Goal: Task Accomplishment & Management: Complete application form

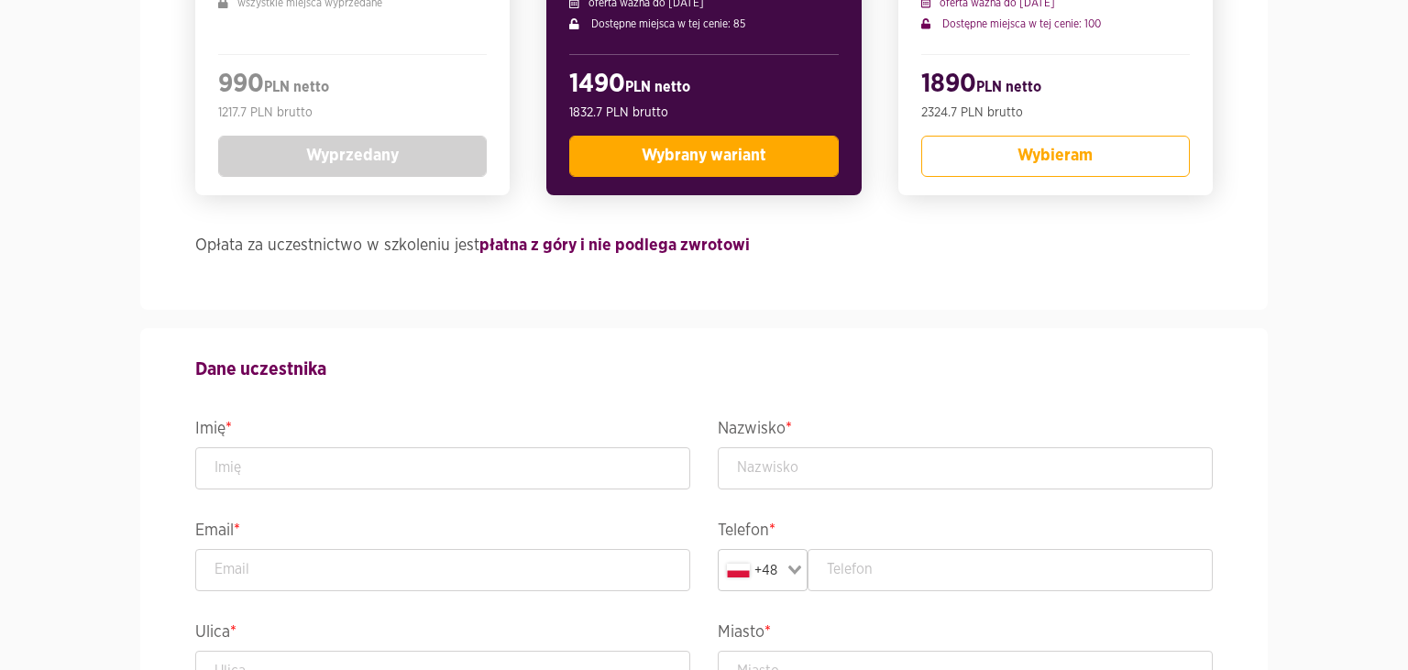
scroll to position [774, 0]
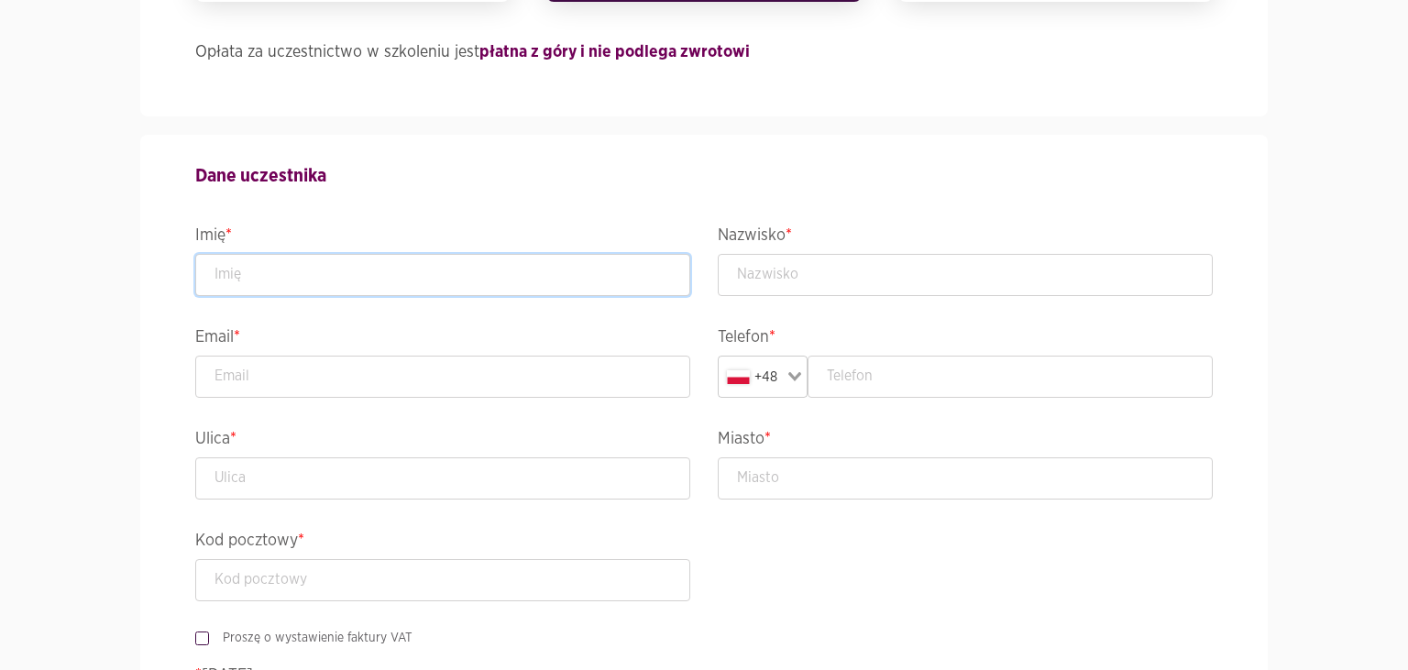
click at [390, 269] on input "text" at bounding box center [442, 275] width 495 height 42
type input "[PERSON_NAME]"
click at [768, 273] on input "text" at bounding box center [965, 275] width 495 height 42
type input "[PERSON_NAME]"
click at [820, 475] on input "text" at bounding box center [965, 478] width 495 height 42
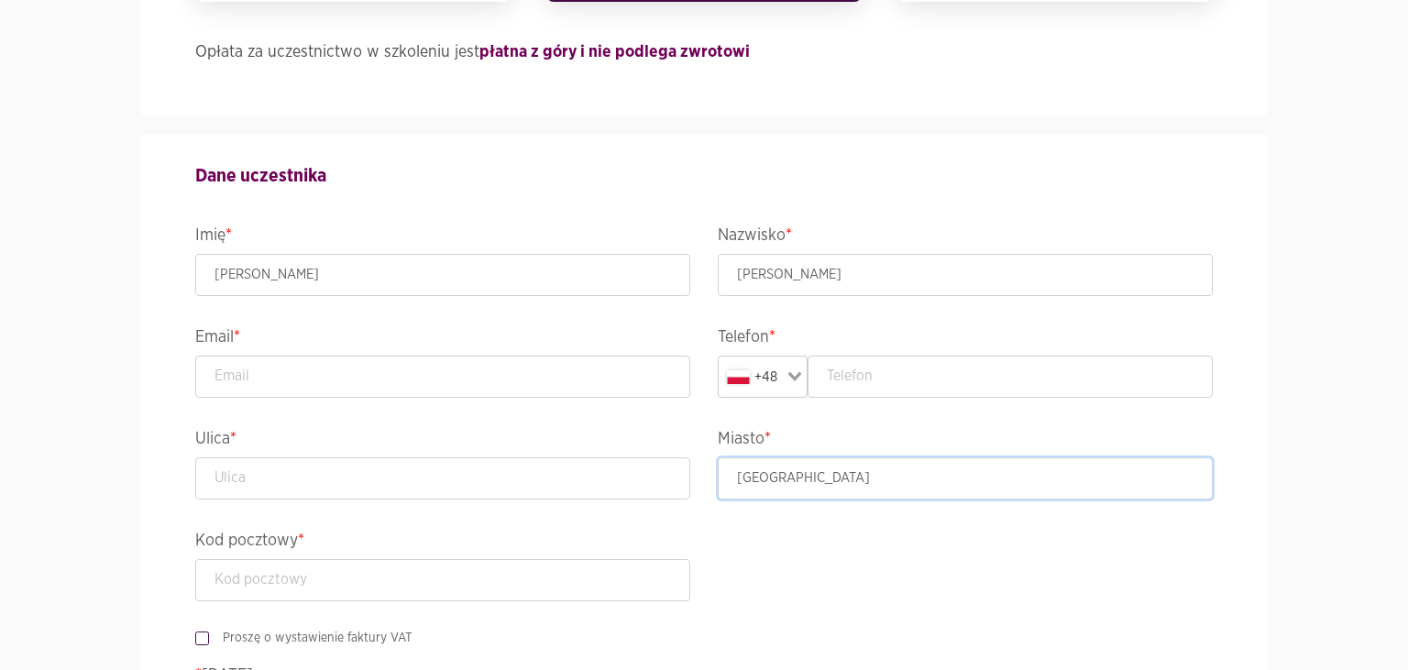
type input "Gdańsk"
click at [866, 392] on input "text" at bounding box center [1010, 377] width 406 height 42
paste input "794 222 269"
type input "794 222 269"
click at [253, 364] on input "email" at bounding box center [442, 377] width 495 height 42
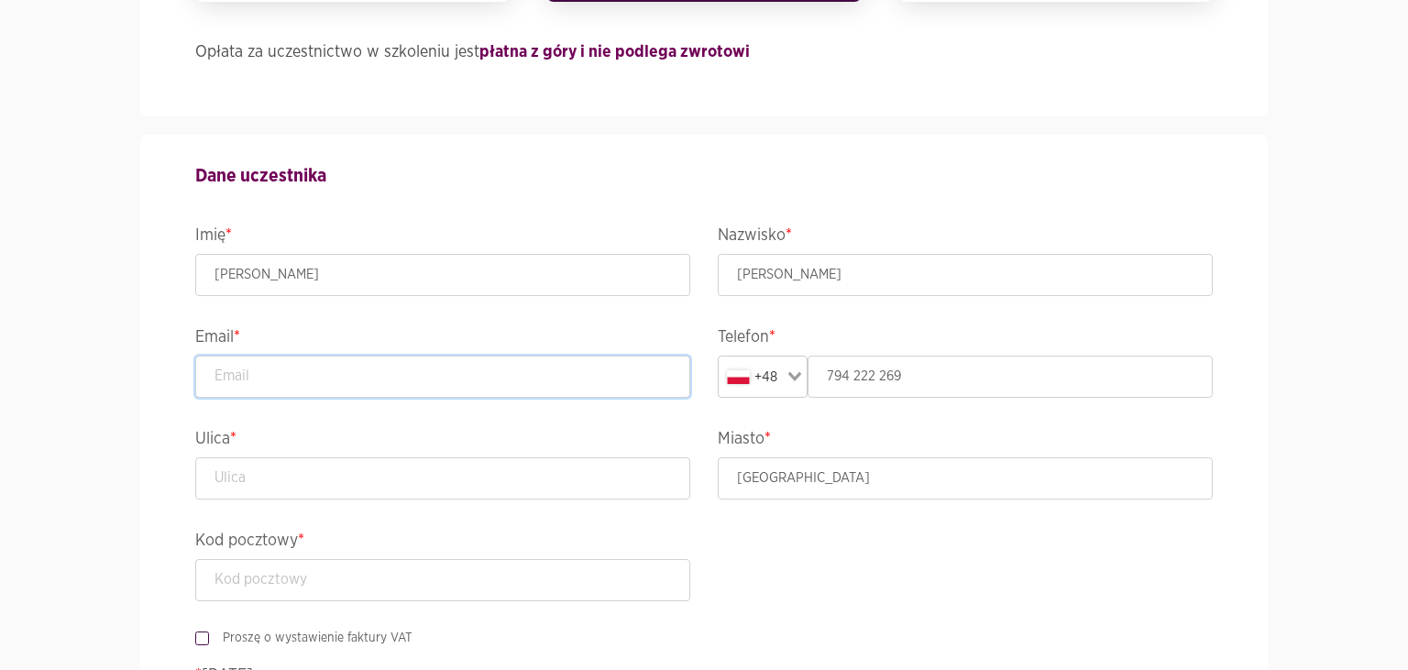
paste input "michalski.jedrzej@gmail.com"
click at [218, 370] on input "michalski.jedrzej@gmail.com" at bounding box center [442, 377] width 495 height 42
type input "michalski.jedrzej@gmail.com"
click at [244, 472] on input "text" at bounding box center [442, 478] width 495 height 42
paste input "Hemara 5/12"
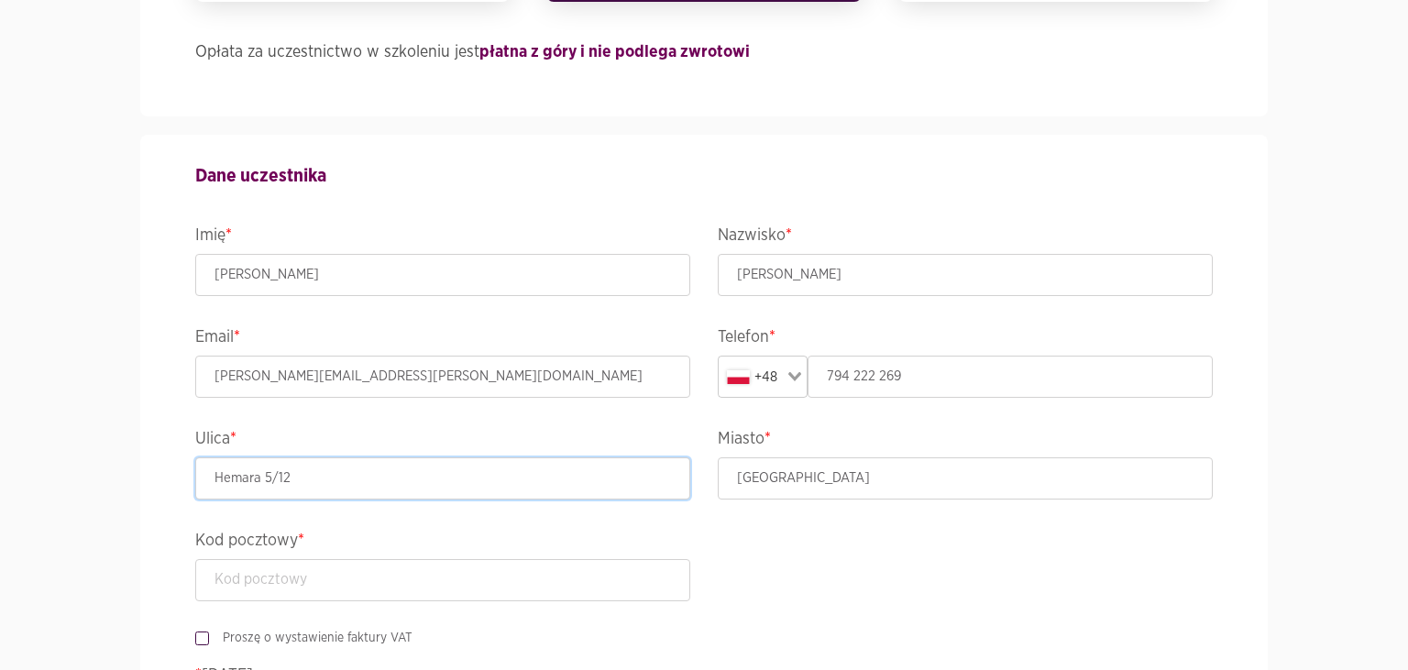
type input "Hemara 5/12"
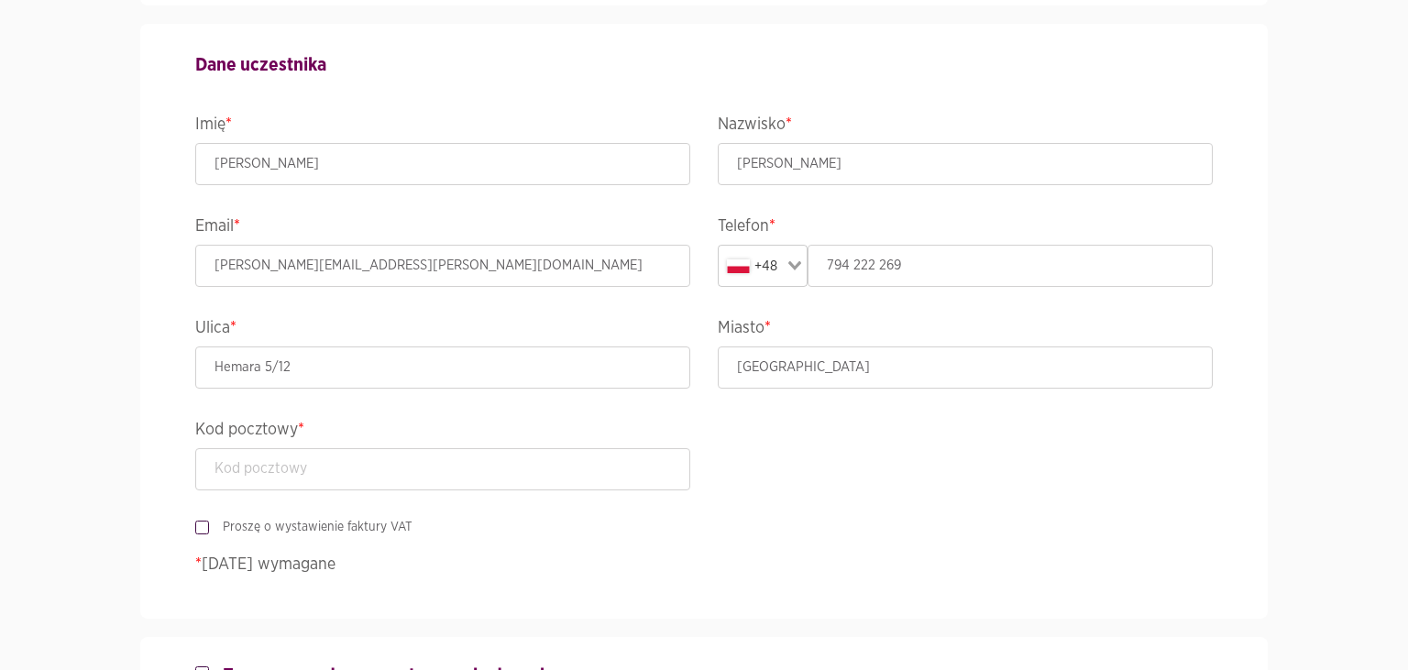
scroll to position [968, 0]
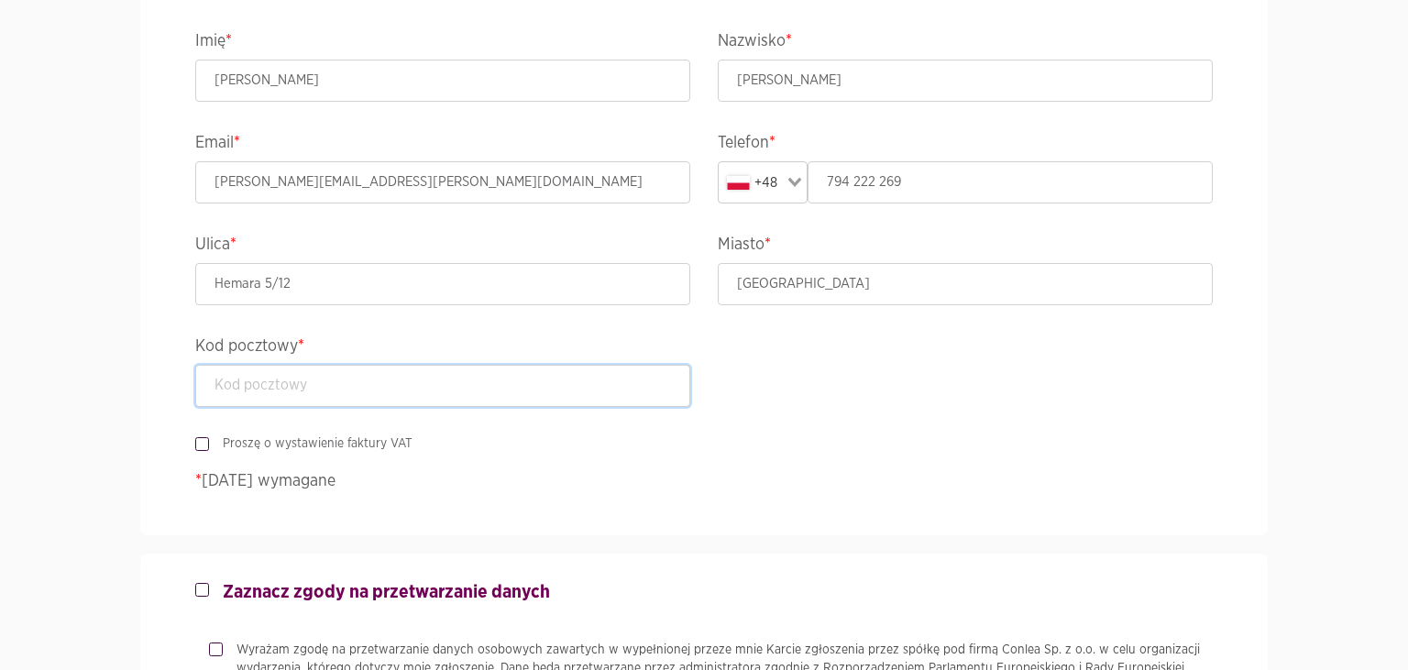
paste input "80-280"
click at [210, 388] on input "80-280" at bounding box center [442, 386] width 495 height 42
type input "80-280"
click at [209, 442] on label "Proszę o wystawienie faktury VAT" at bounding box center [310, 443] width 203 height 18
click at [202, 442] on input "Proszę o wystawienie faktury VAT" at bounding box center [199, 440] width 9 height 12
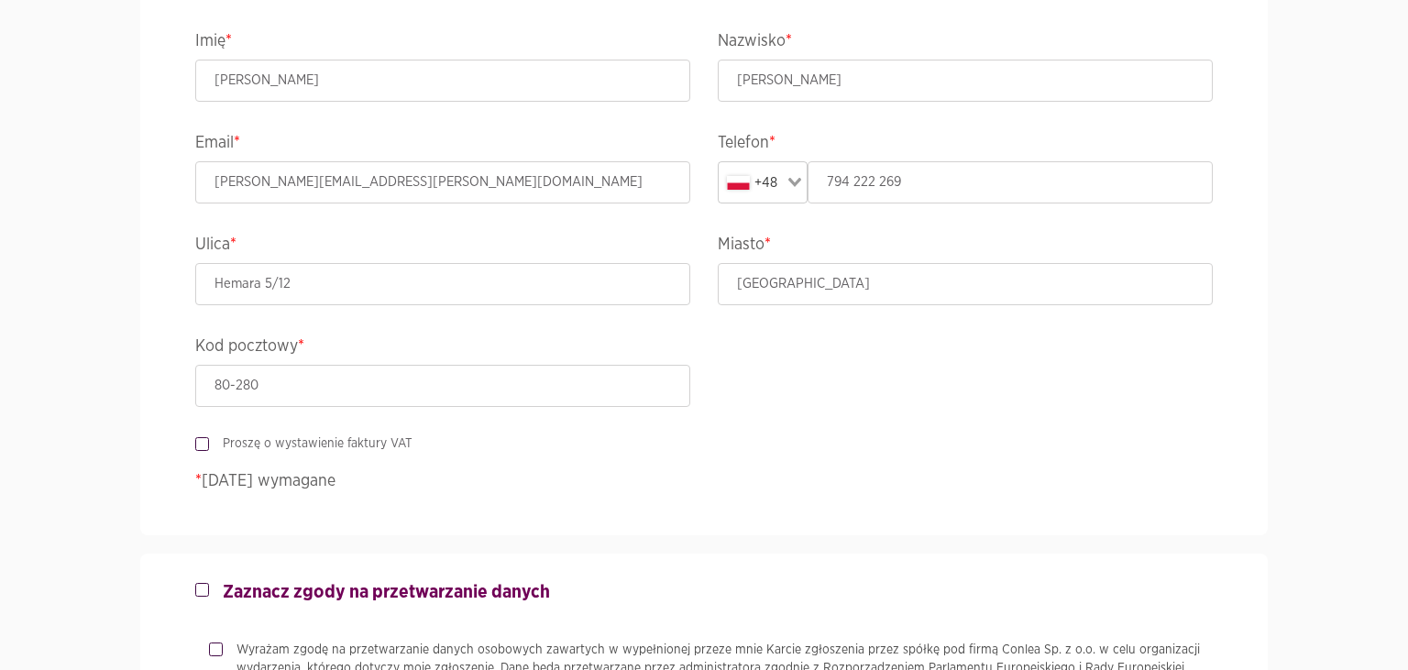
checkbox input "true"
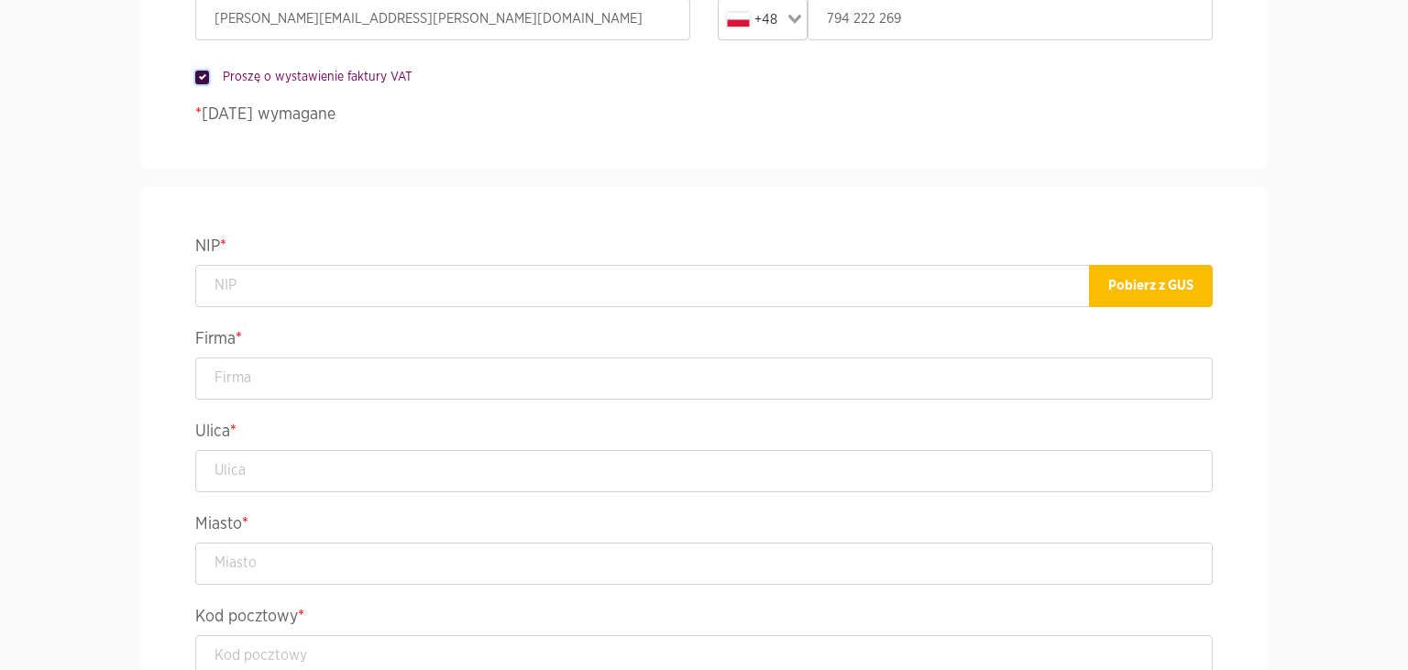
scroll to position [1355, 0]
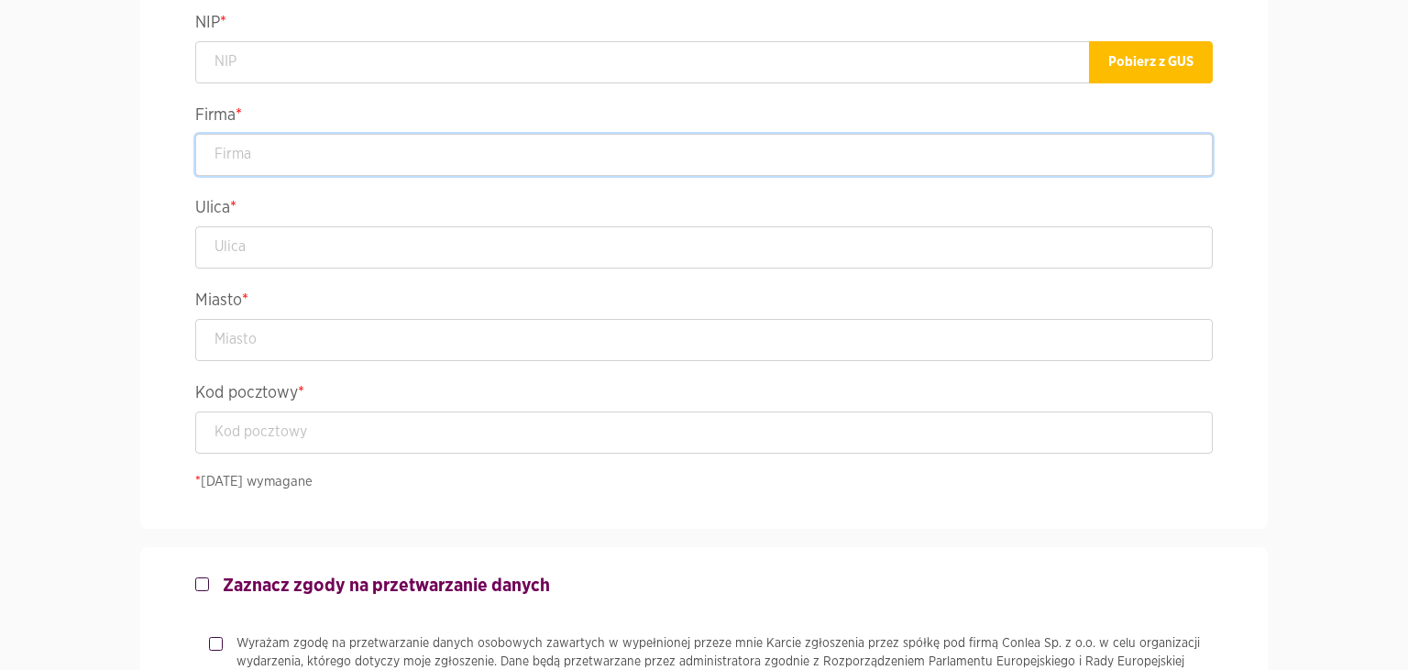
click at [216, 159] on input "text" at bounding box center [703, 155] width 1017 height 42
paste input "Wirtualna Polska Media S.A."
click at [218, 159] on input "Wirtualna Polska Media S.A." at bounding box center [703, 155] width 1017 height 42
type input "Polska Media S.A."
drag, startPoint x: 218, startPoint y: 159, endPoint x: 1556, endPoint y: 323, distance: 1348.0
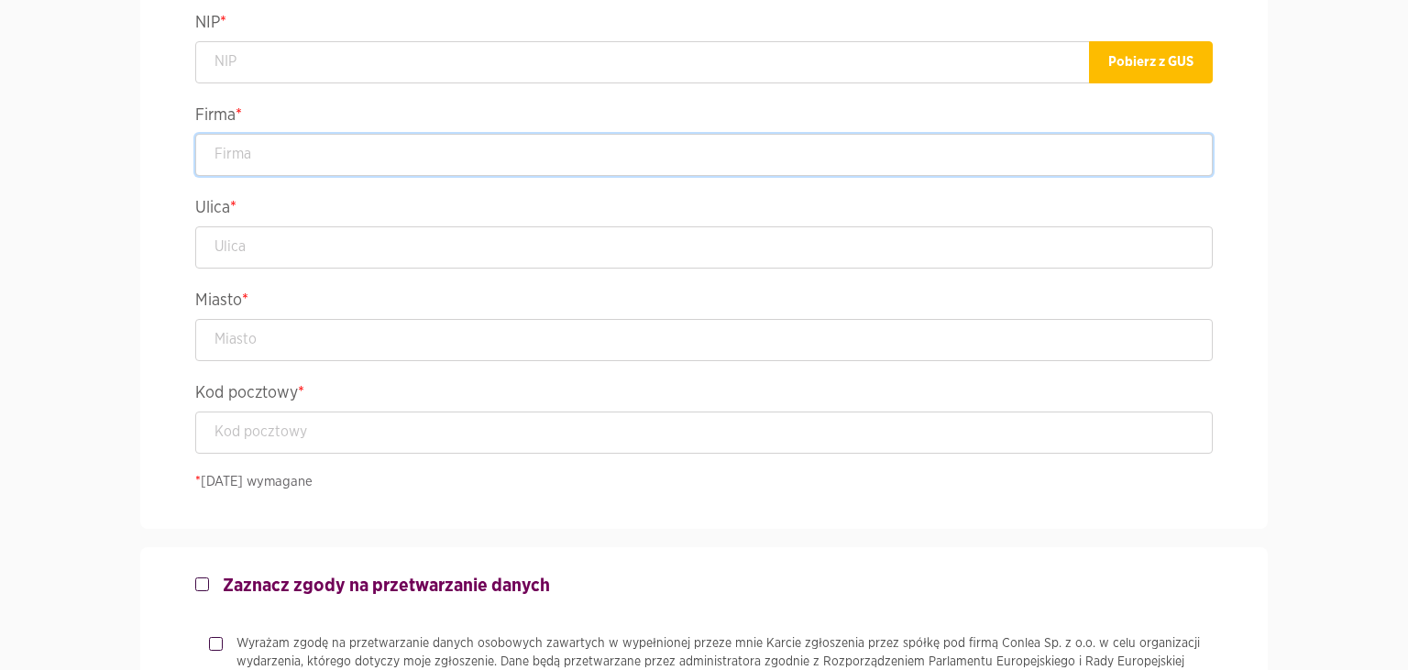
click at [1213, 176] on input "text" at bounding box center [703, 155] width 1017 height 42
paste input "Wirtualna Polska Media S.A."
type input "Wirtualna Polska Media S.A."
click at [365, 251] on input "text" at bounding box center [703, 247] width 1017 height 42
paste input "Żwirki i Wigury 16"
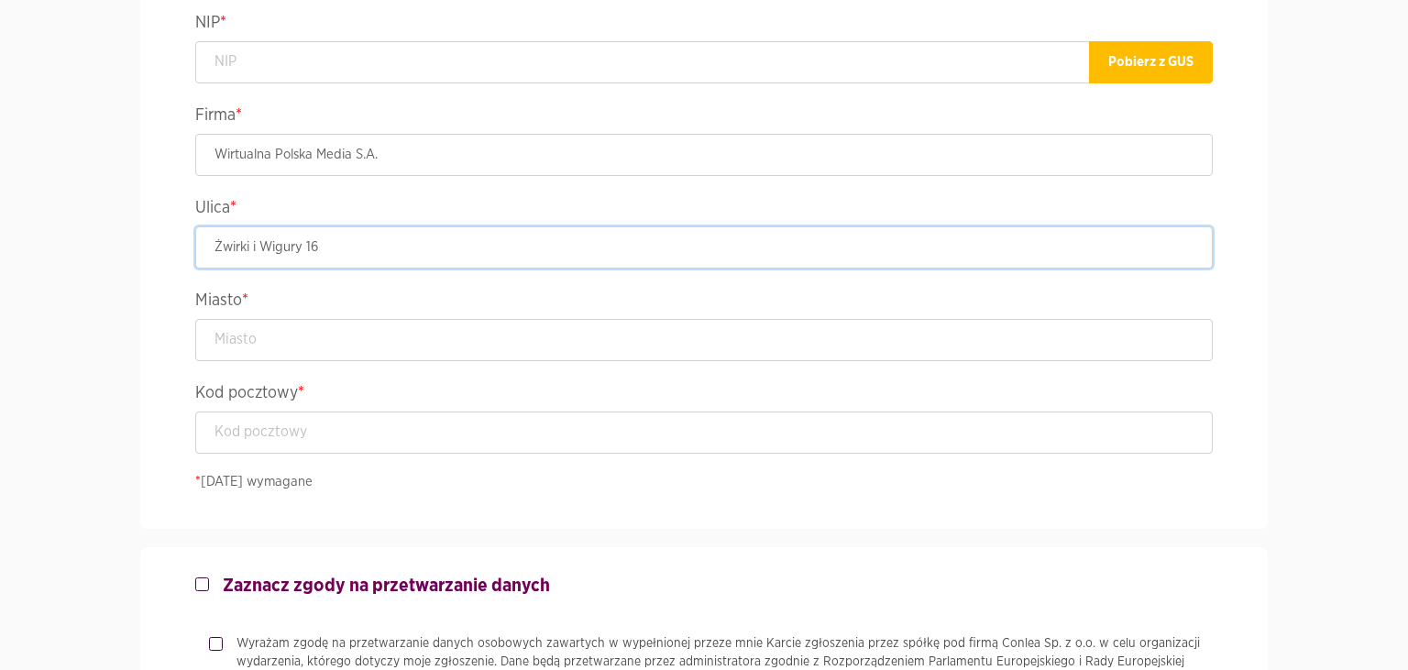
type input "Żwirki i Wigury 16"
click at [260, 351] on input "text" at bounding box center [703, 340] width 1017 height 42
paste input "Warszawa"
type input "Warszawa"
click at [420, 53] on input "text" at bounding box center [642, 62] width 894 height 42
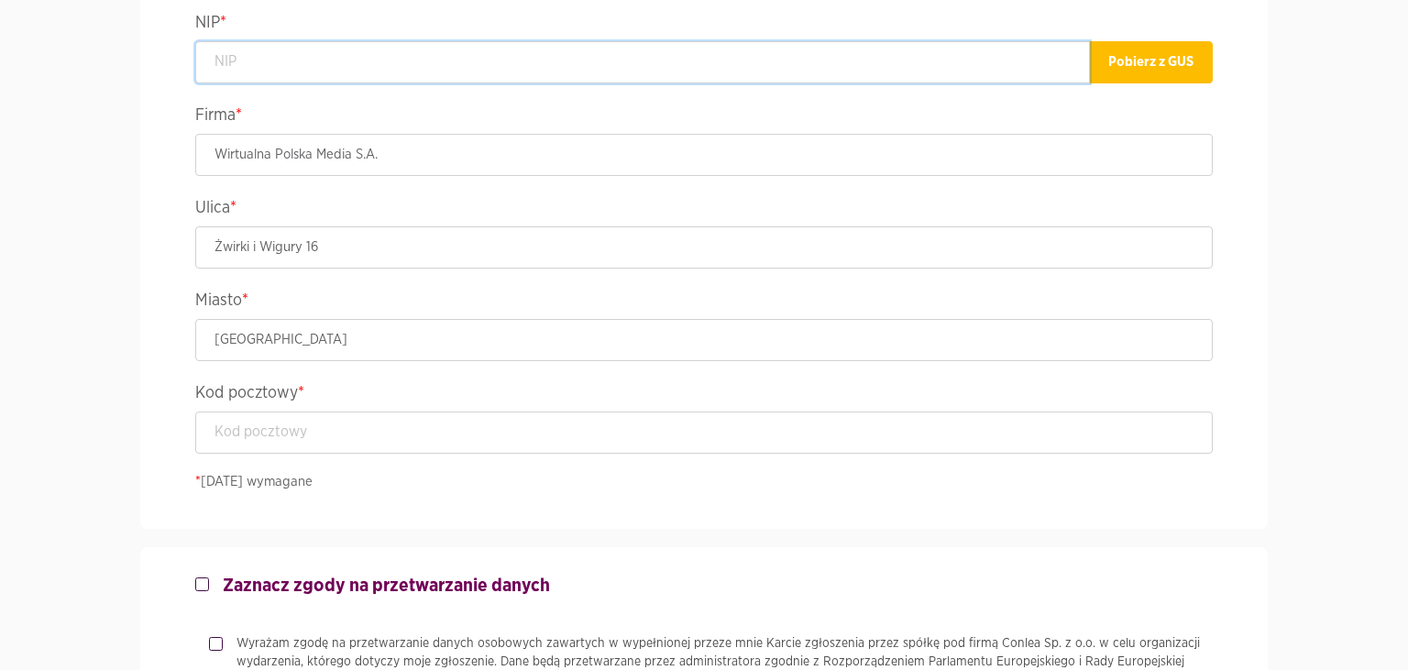
paste input "5272645593"
click at [212, 67] on input "5272645593" at bounding box center [642, 62] width 894 height 42
click at [219, 63] on input "5272645593" at bounding box center [642, 62] width 894 height 42
click at [321, 64] on input "5272645593" at bounding box center [642, 62] width 894 height 42
type input "5272645593"
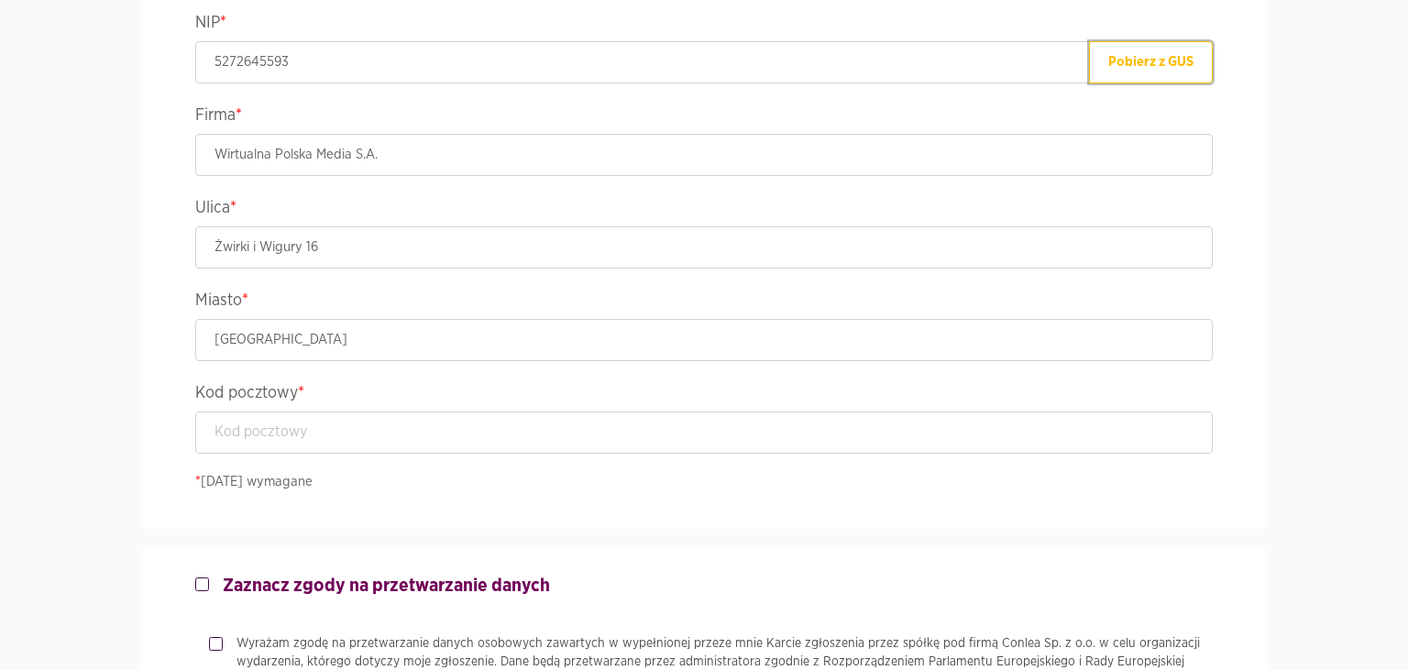
click at [1180, 68] on button "Pobierz z GUS" at bounding box center [1151, 62] width 124 height 42
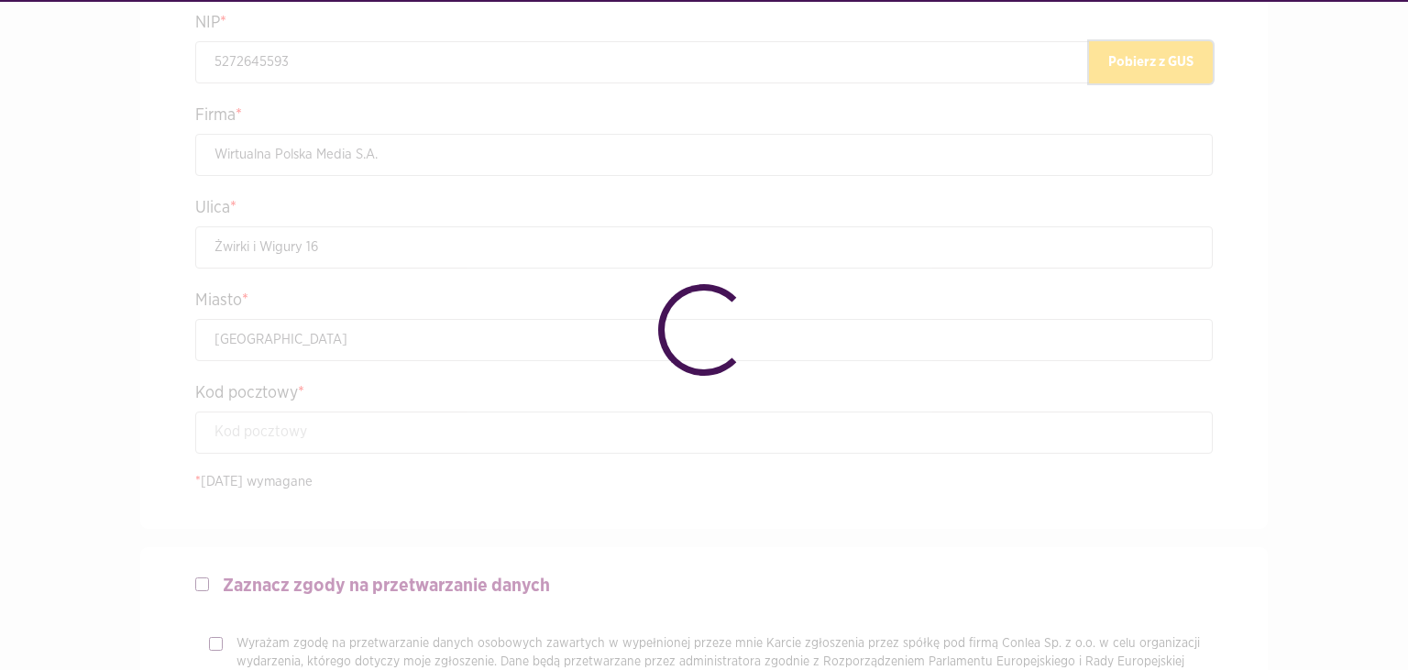
type input "WIRTUALNA POLSKA MEDIA SPÓŁKA AKCYJNA"
type input "02-092"
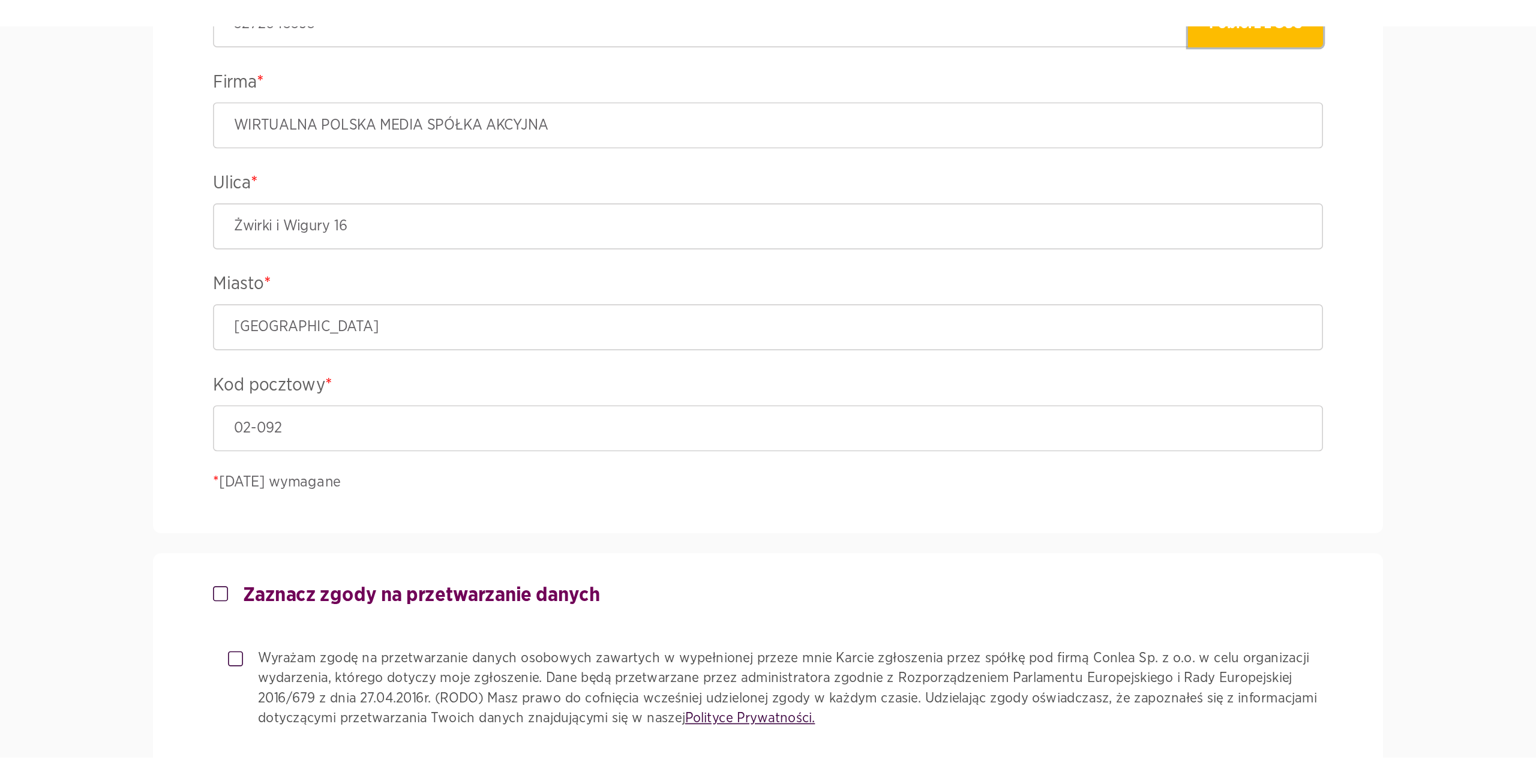
scroll to position [950, 0]
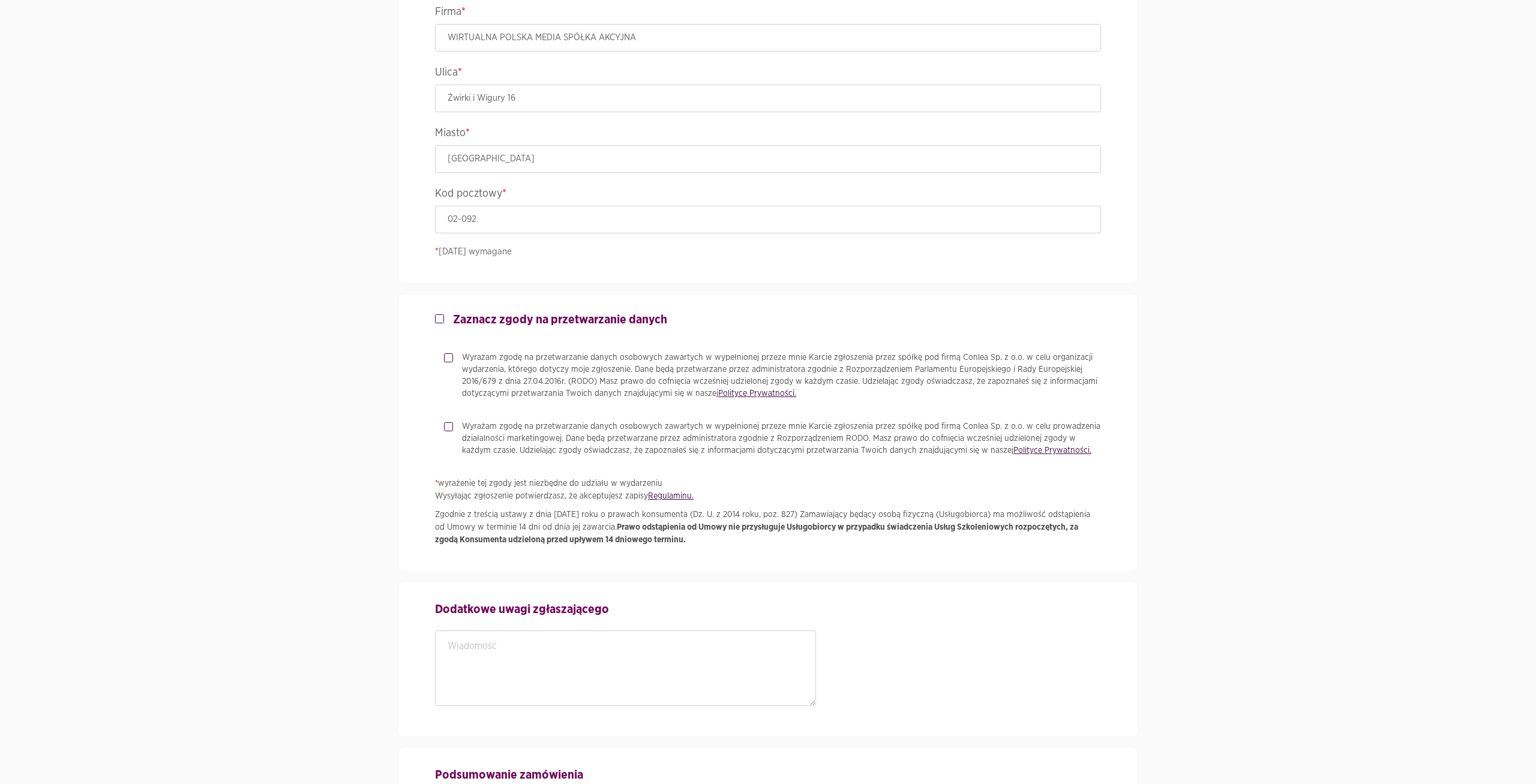
click at [445, 322] on label "Zaznacz zgody na przetwarzanie danych" at bounding box center [555, 319] width 223 height 14
click at [441, 320] on input "Zaznacz zgody na przetwarzanie danych" at bounding box center [437, 316] width 6 height 8
checkbox input "true"
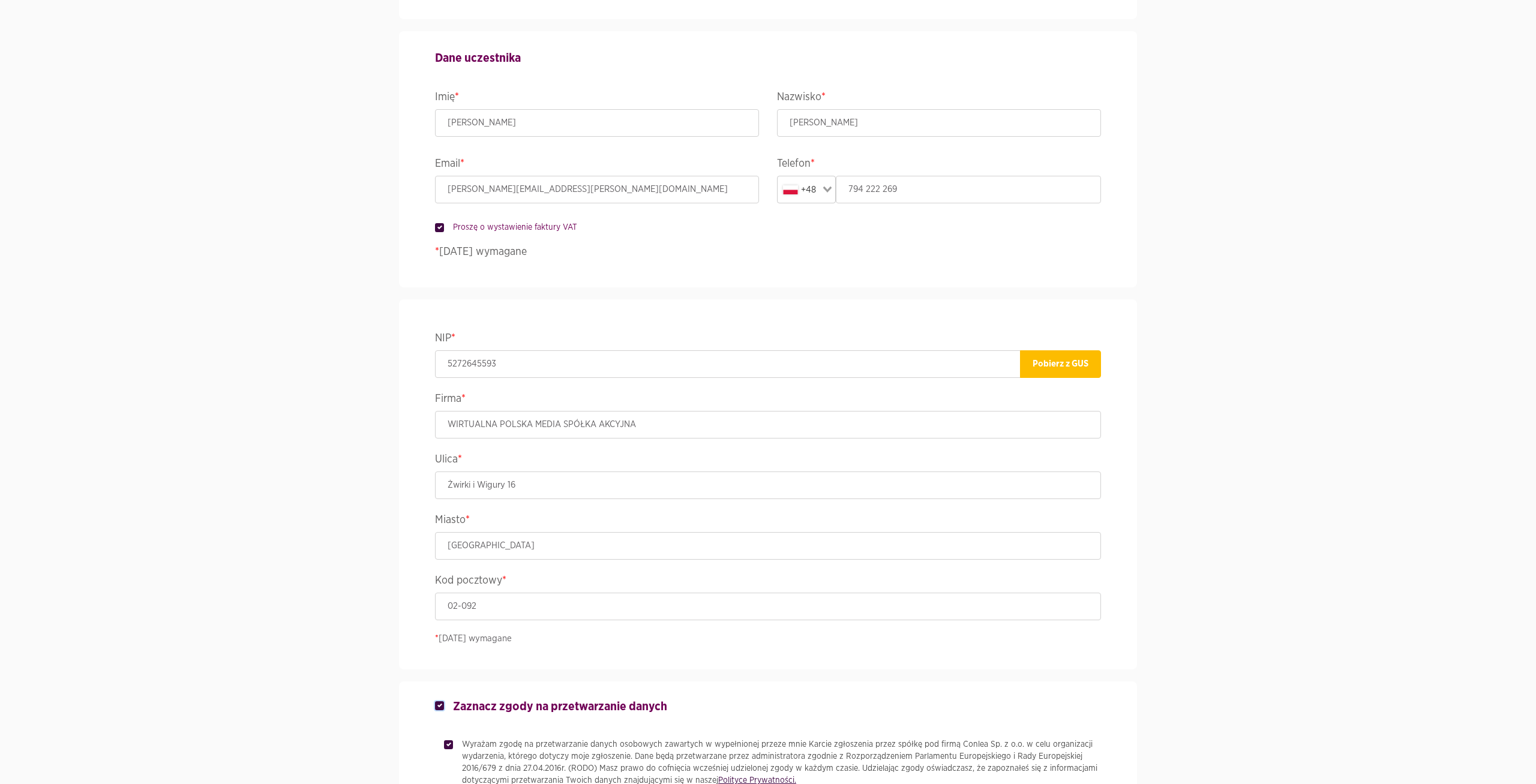
scroll to position [583, 0]
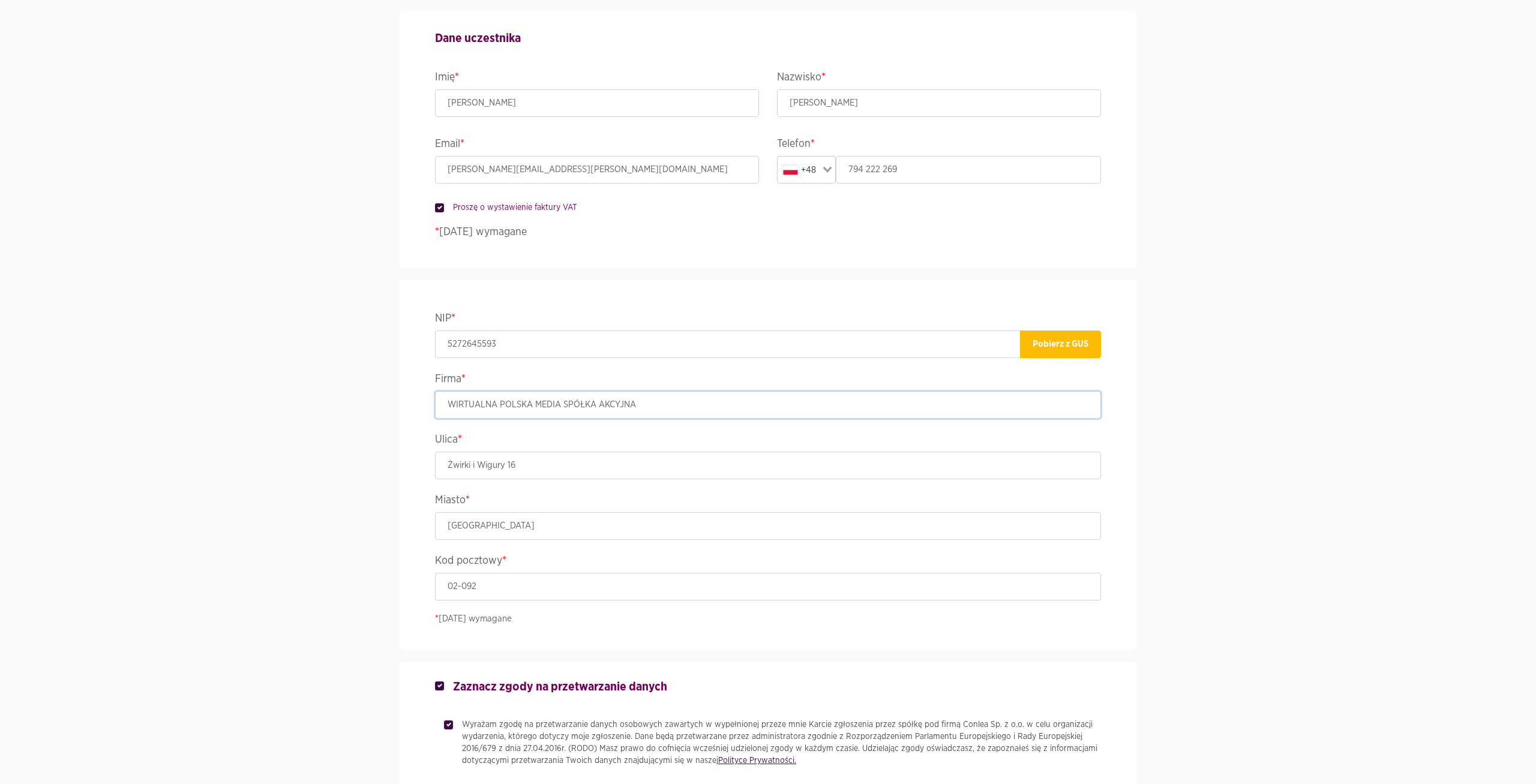
click at [452, 410] on input "WIRTUALNA POLSKA MEDIA SPÓŁKA AKCYJNA" at bounding box center [767, 405] width 666 height 27
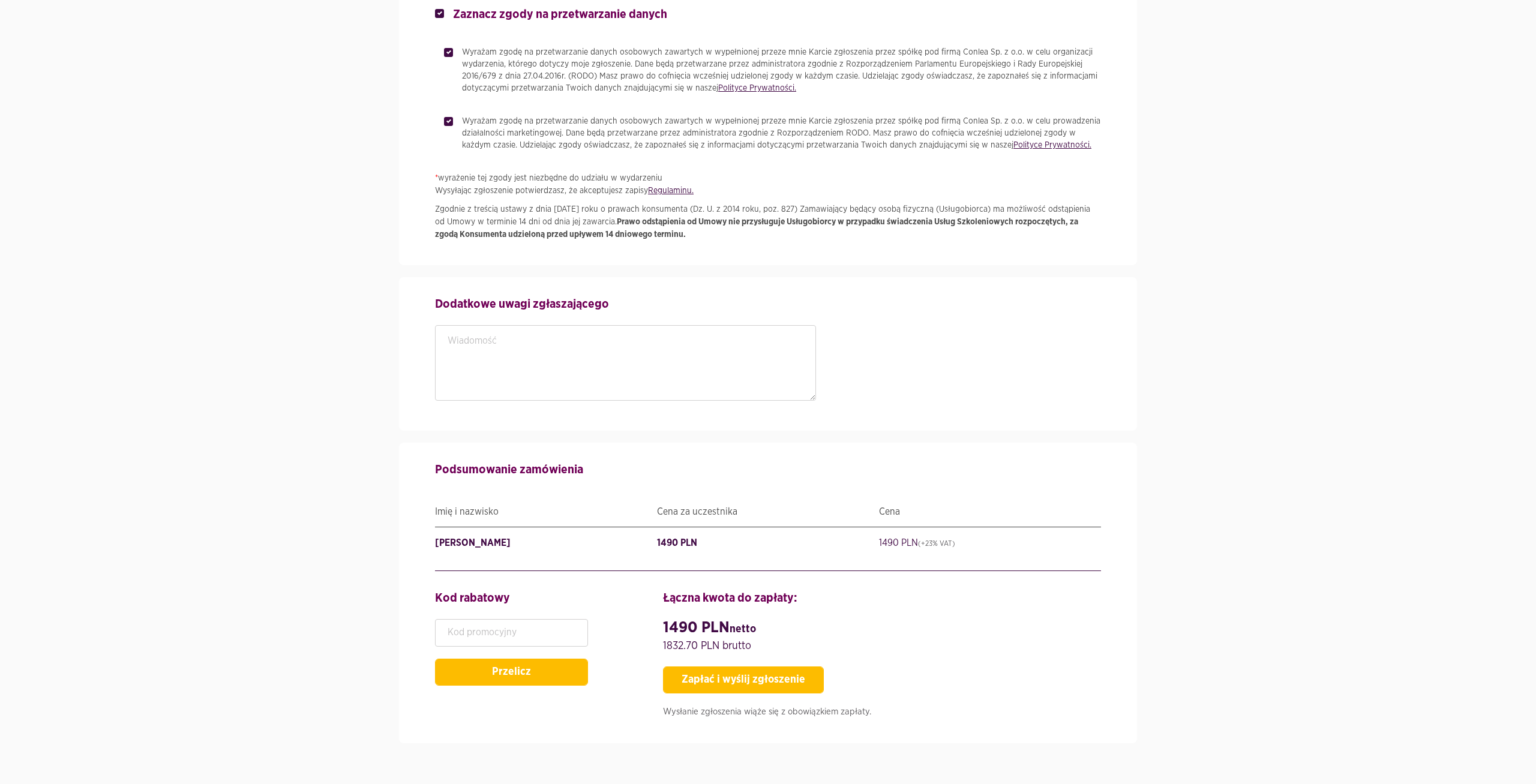
scroll to position [1256, 0]
click at [767, 685] on button "Zapłać i wyślij zgłoszenie" at bounding box center [744, 679] width 161 height 27
type input "794222269"
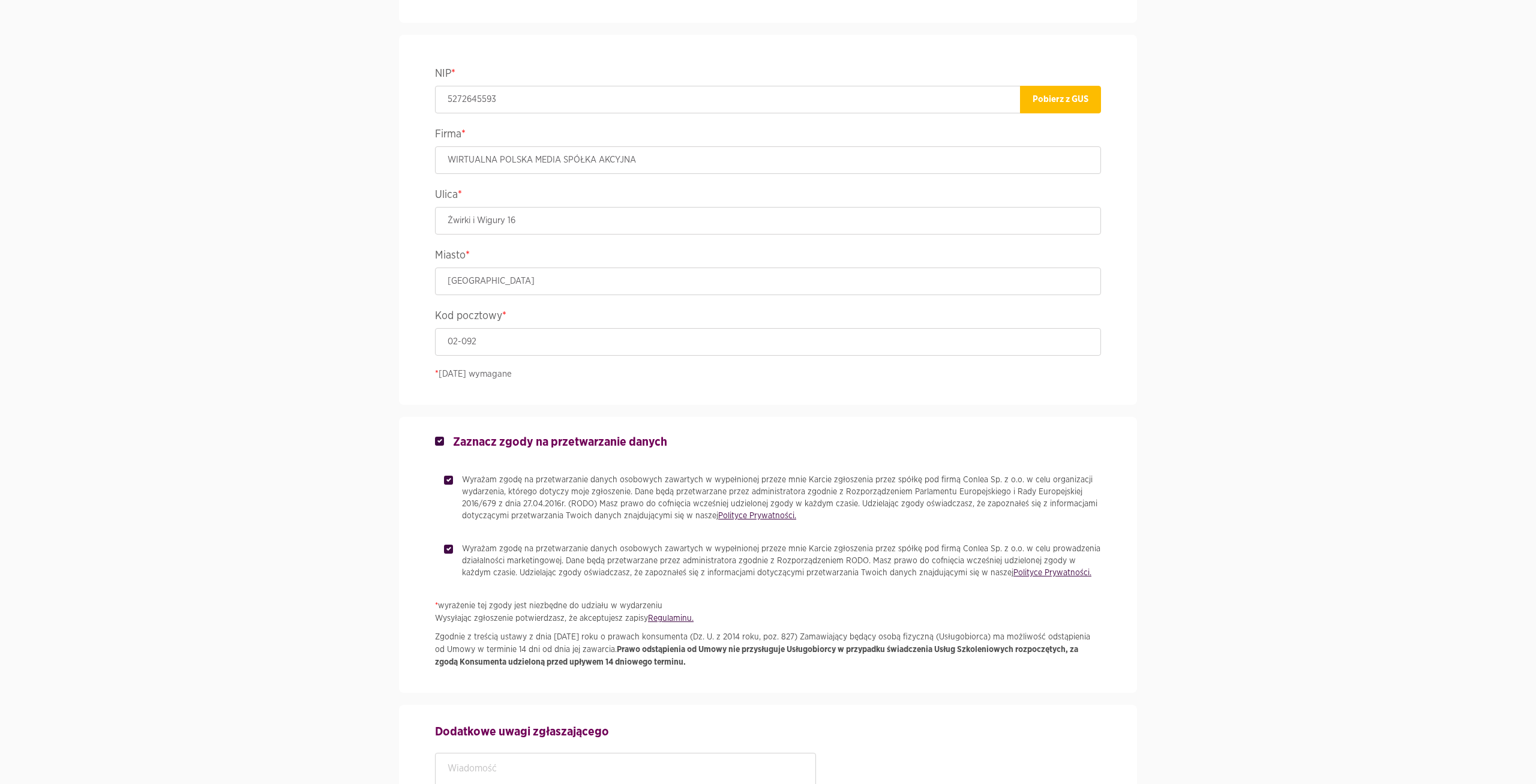
scroll to position [583, 0]
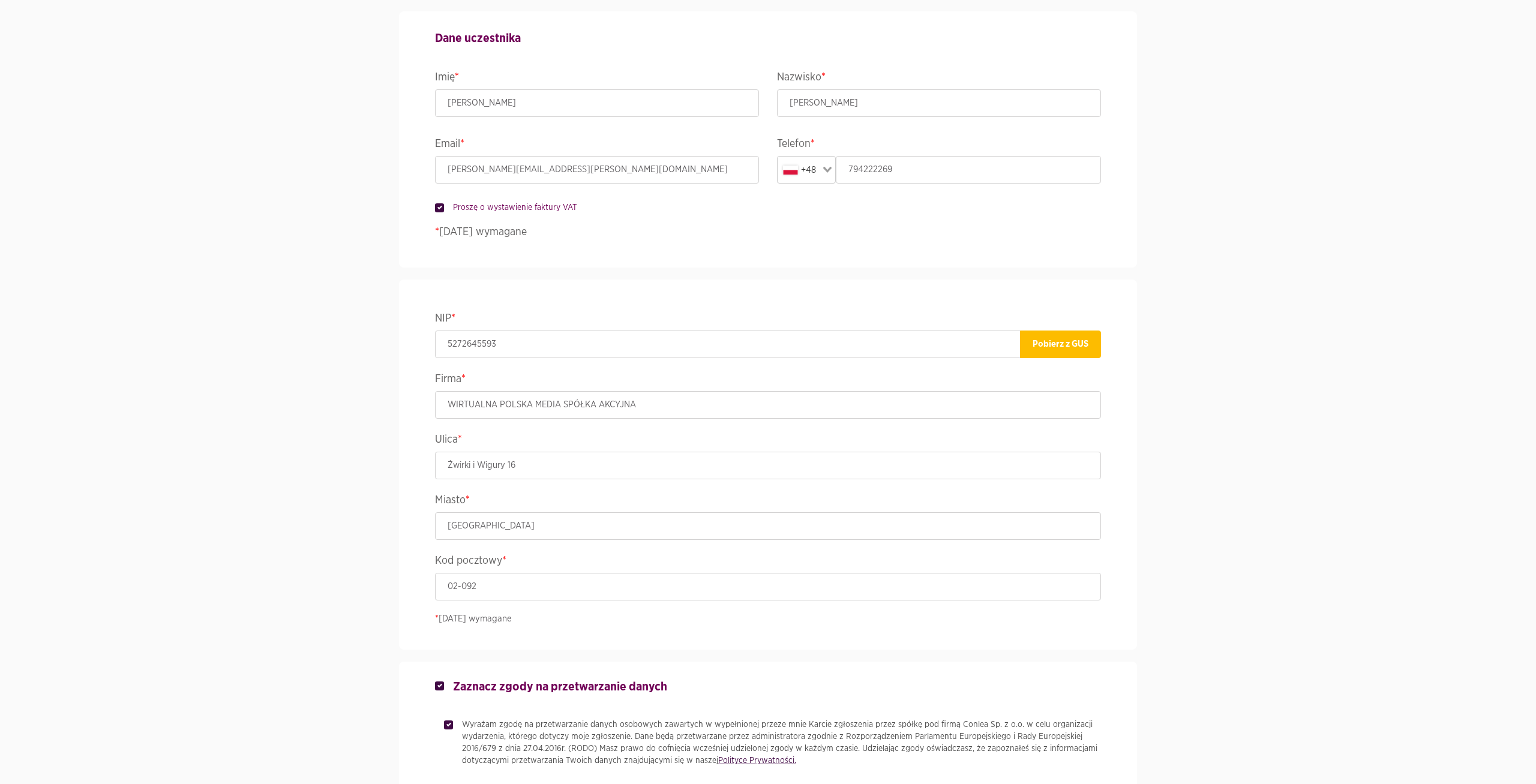
click at [444, 211] on label "Proszę o wystawienie faktury VAT" at bounding box center [510, 207] width 133 height 12
click at [438, 209] on input "Proszę o wystawienie faktury VAT" at bounding box center [437, 205] width 6 height 8
checkbox input "false"
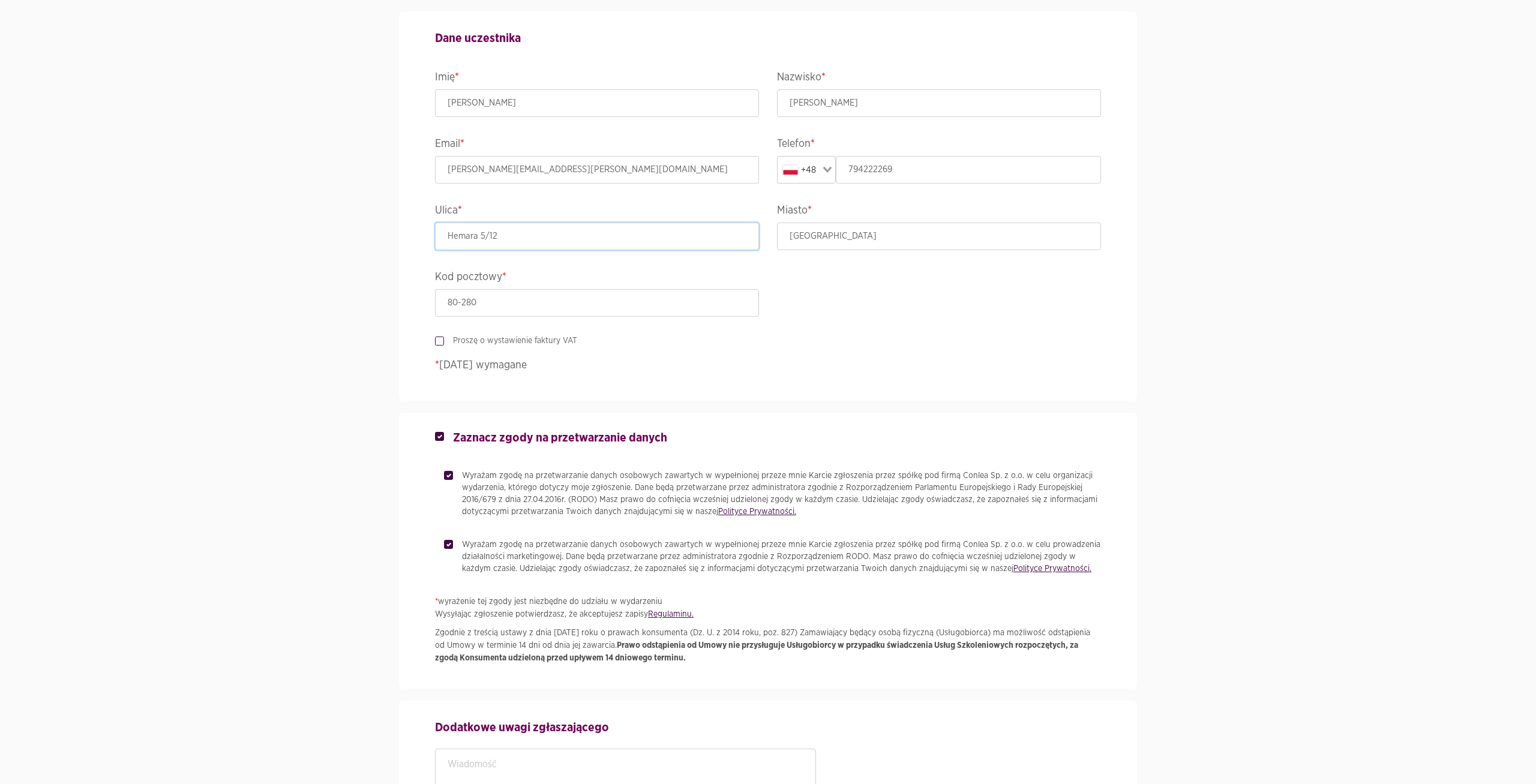
click at [490, 241] on input "Hemara 5/12" at bounding box center [596, 236] width 324 height 27
type input "Hemara 5/12"
click at [439, 346] on div "Proszę o wystawienie faktury VAT" at bounding box center [767, 341] width 666 height 14
click at [444, 342] on label "Proszę o wystawienie faktury VAT" at bounding box center [510, 340] width 133 height 12
click at [439, 342] on input "Proszę o wystawienie faktury VAT" at bounding box center [437, 338] width 6 height 8
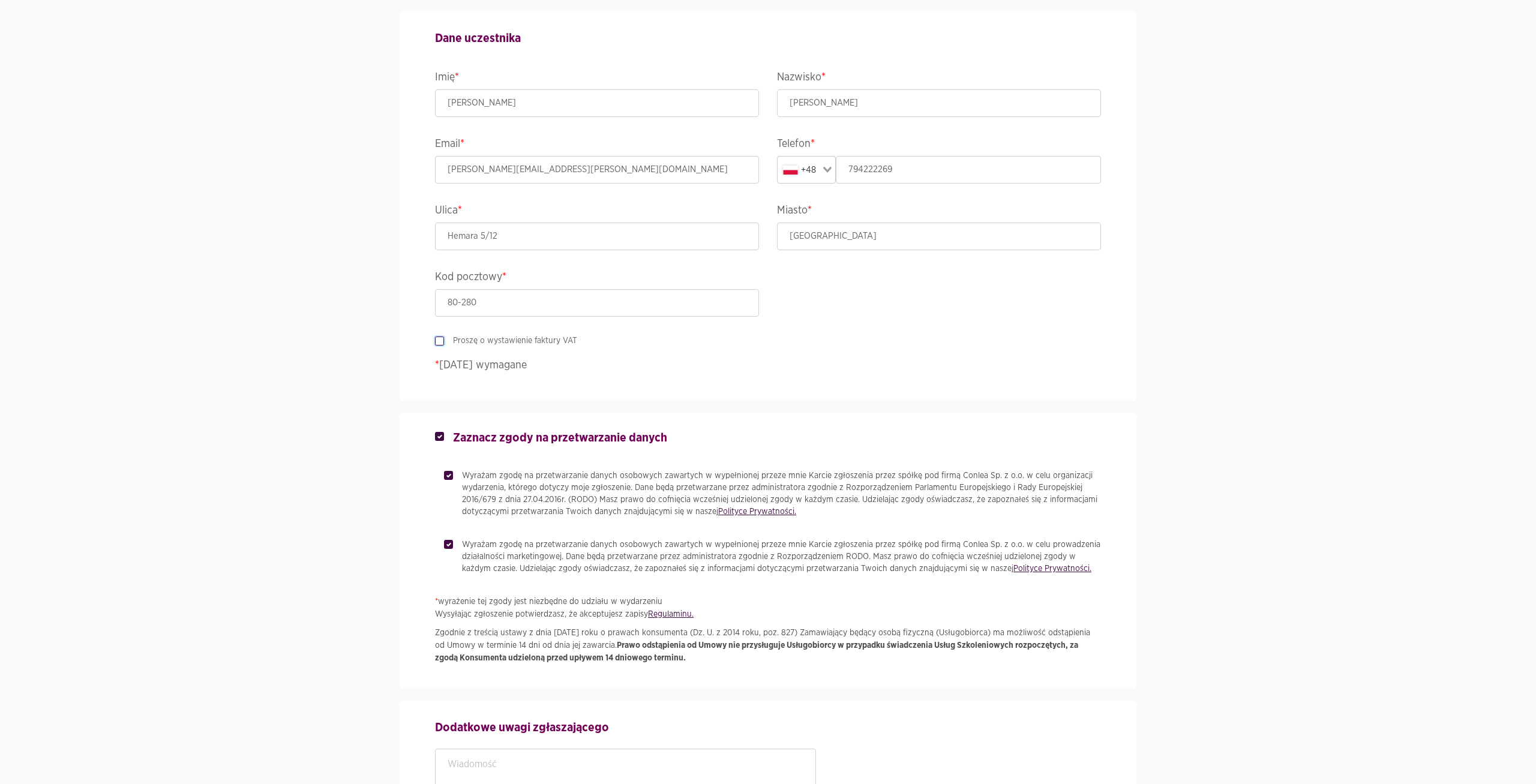
checkbox input "true"
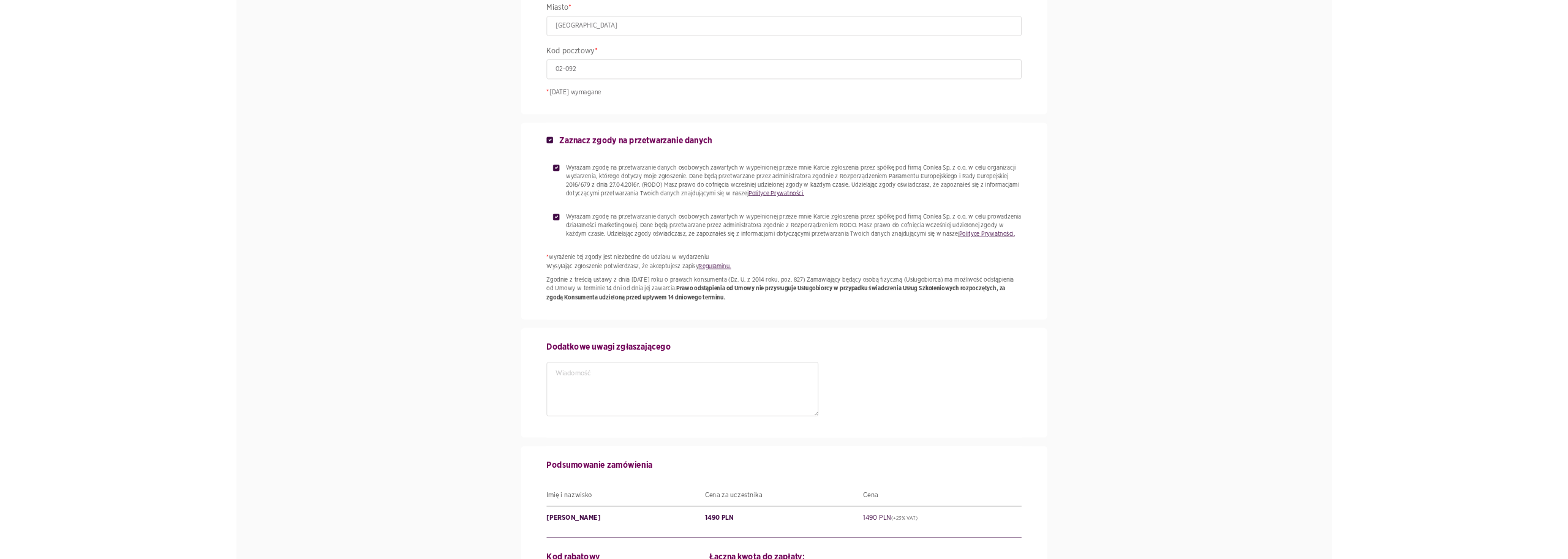
scroll to position [1338, 0]
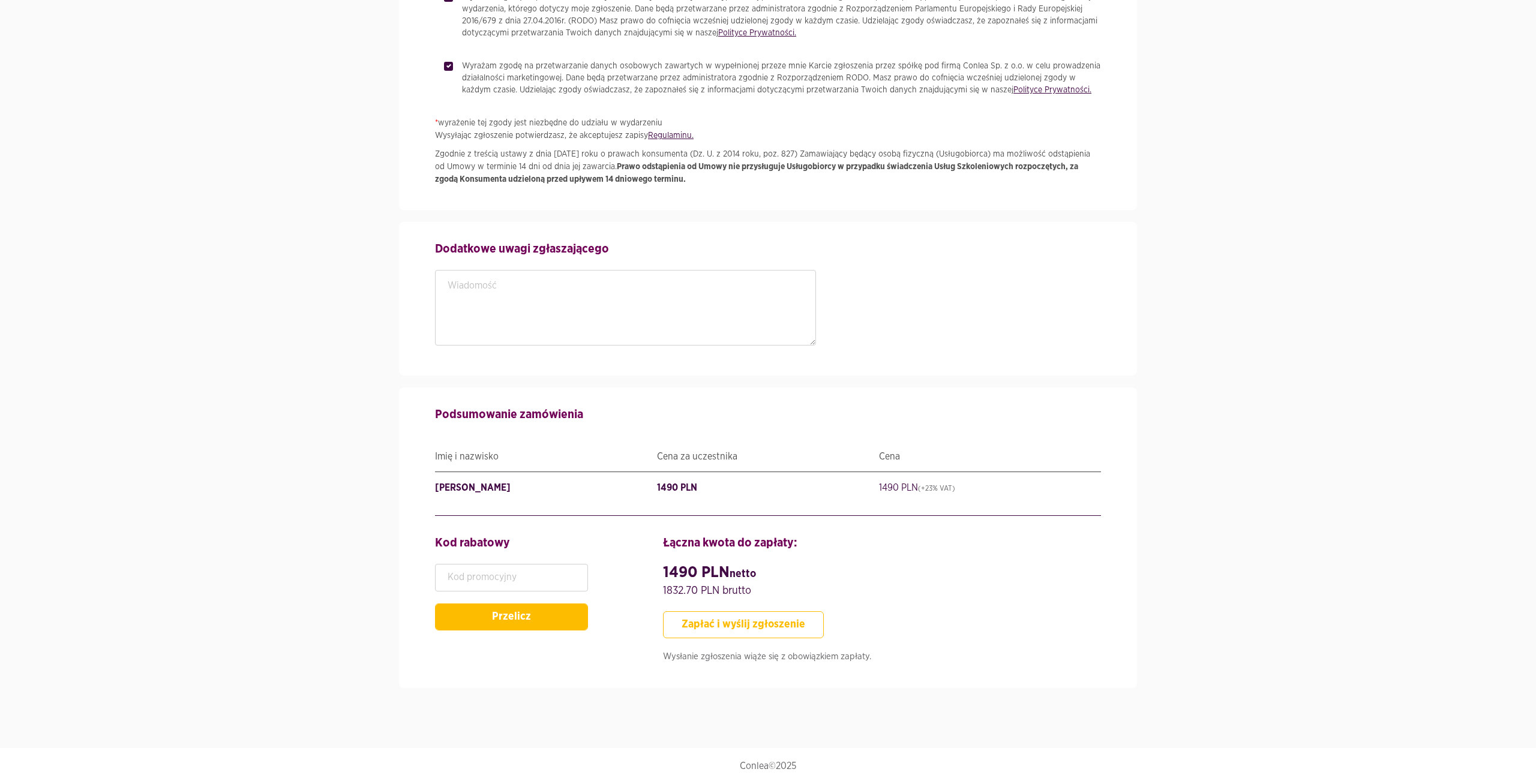
click at [693, 628] on button "Zapłać i wyślij zgłoszenie" at bounding box center [744, 624] width 161 height 27
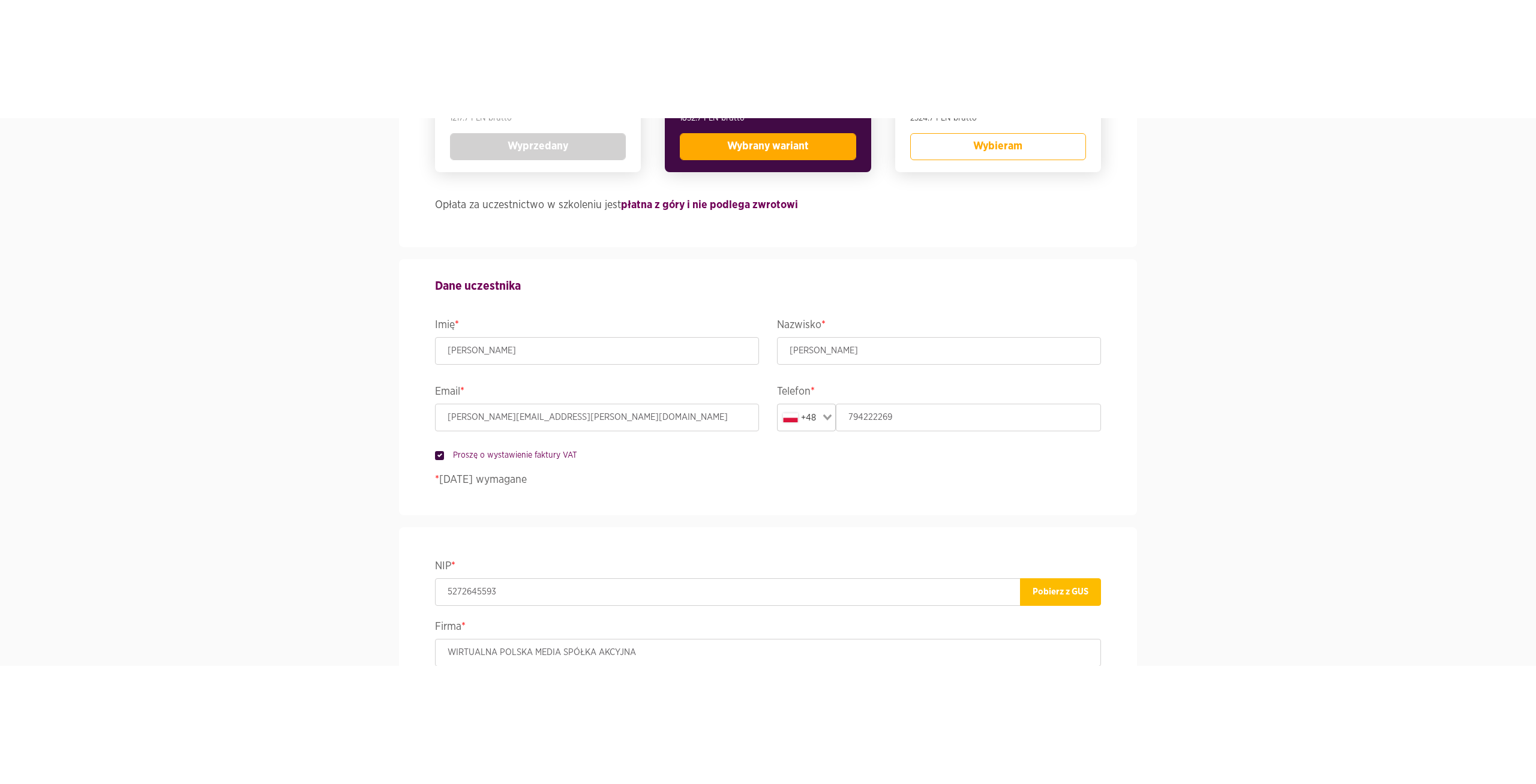
scroll to position [516, 0]
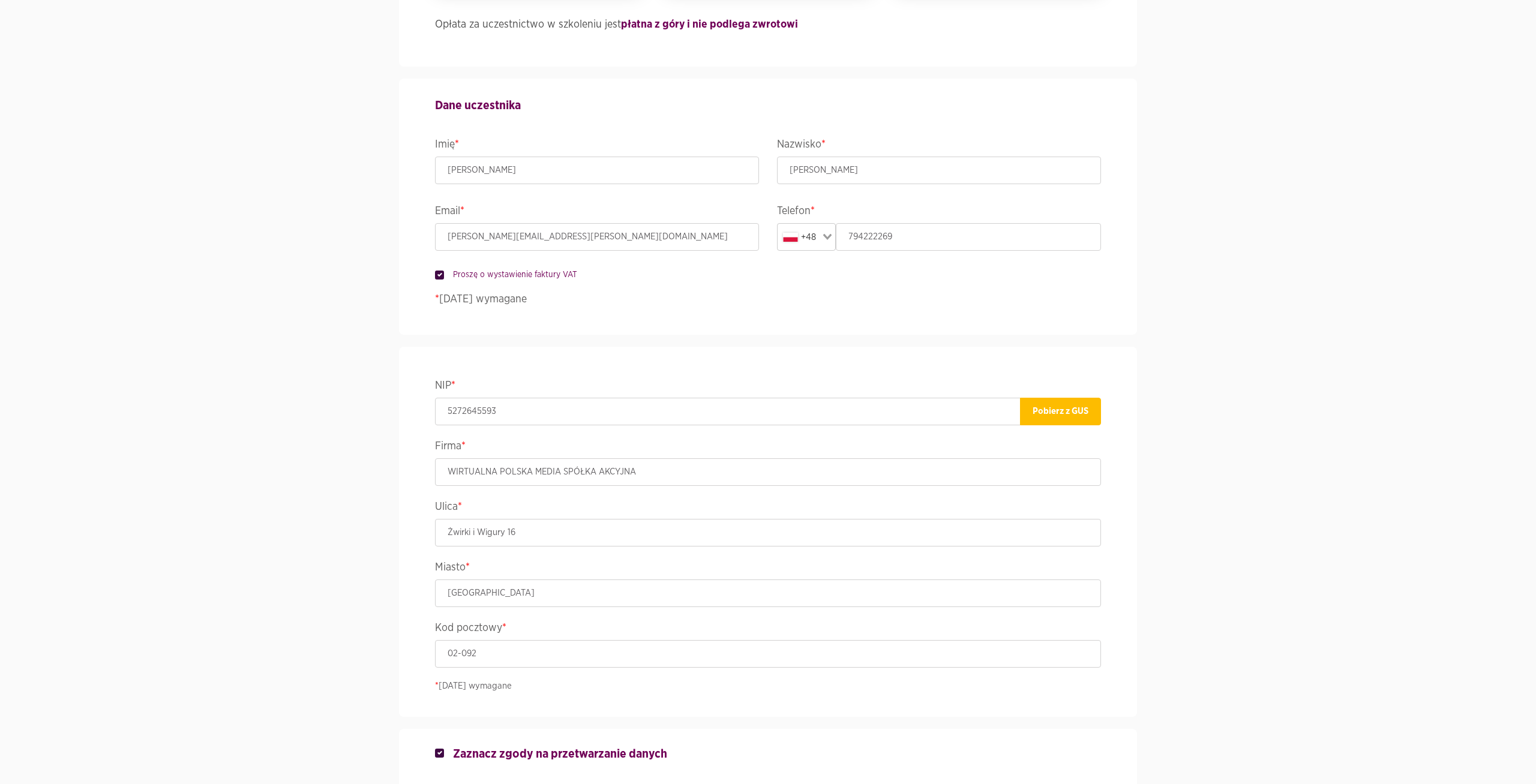
click at [444, 276] on label "Proszę o wystawienie faktury VAT" at bounding box center [510, 275] width 133 height 12
click at [441, 276] on input "Proszę o wystawienie faktury VAT" at bounding box center [437, 273] width 6 height 8
checkbox input "false"
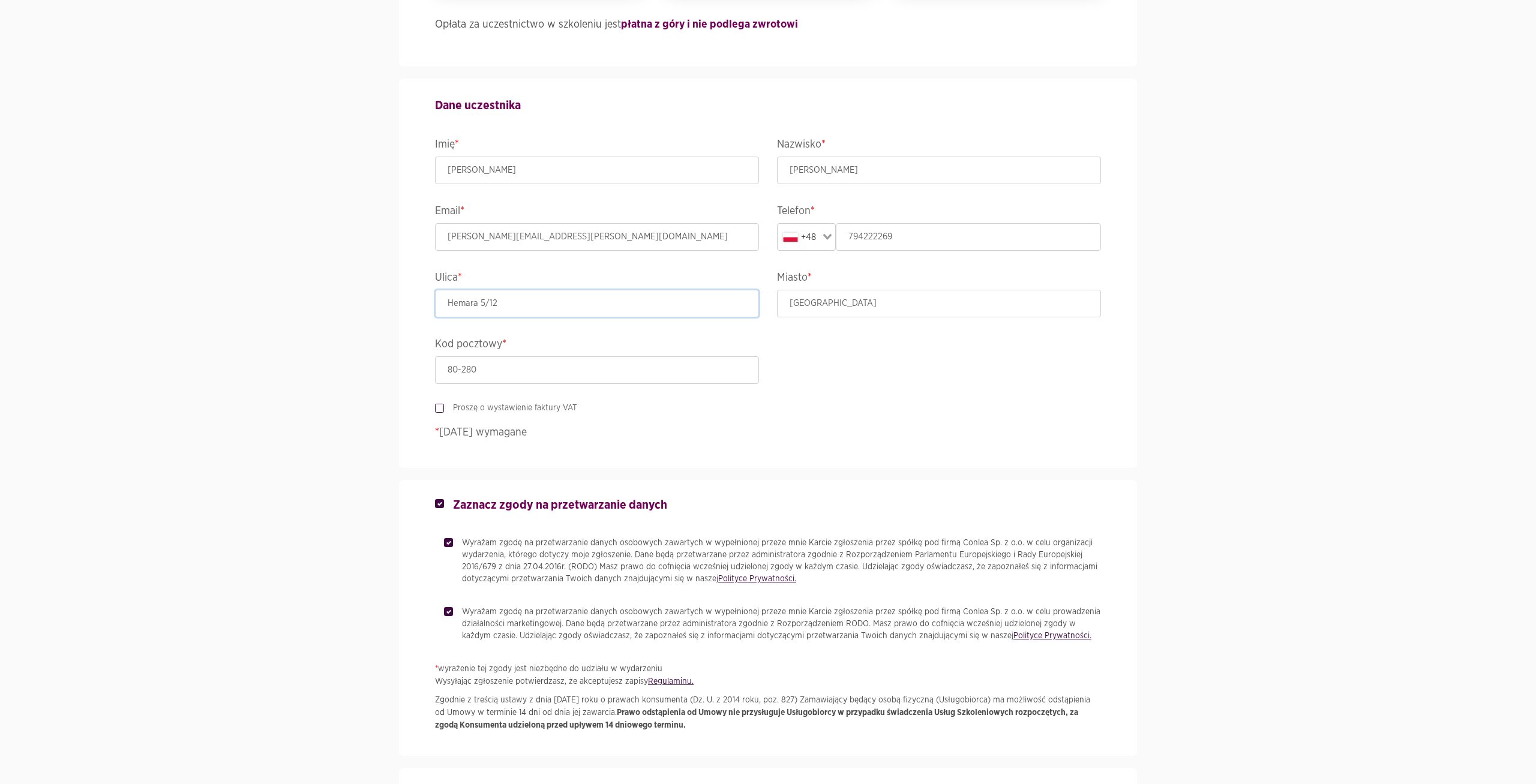
click at [489, 306] on input "Hemara 5/12" at bounding box center [596, 304] width 324 height 27
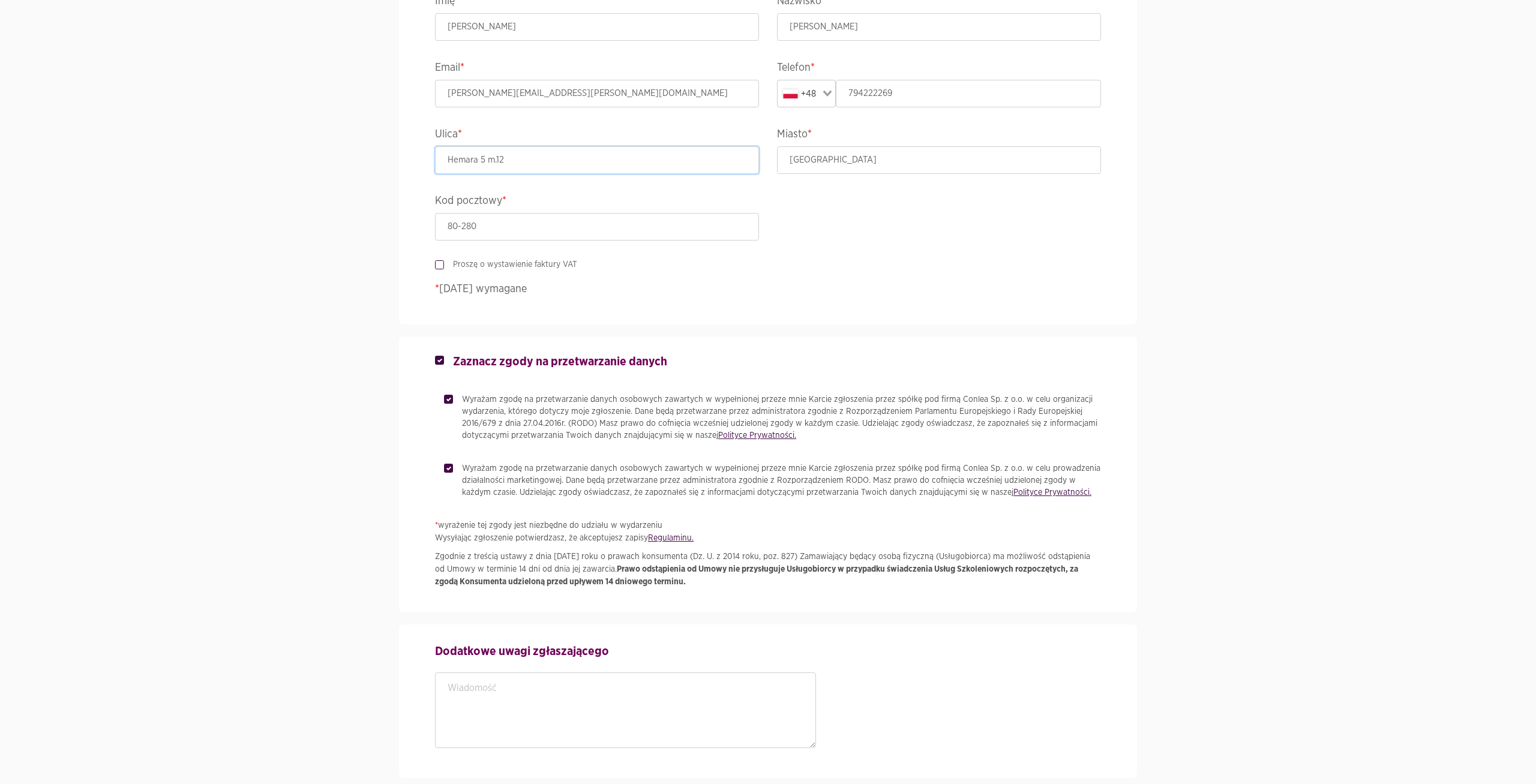
scroll to position [573, 0]
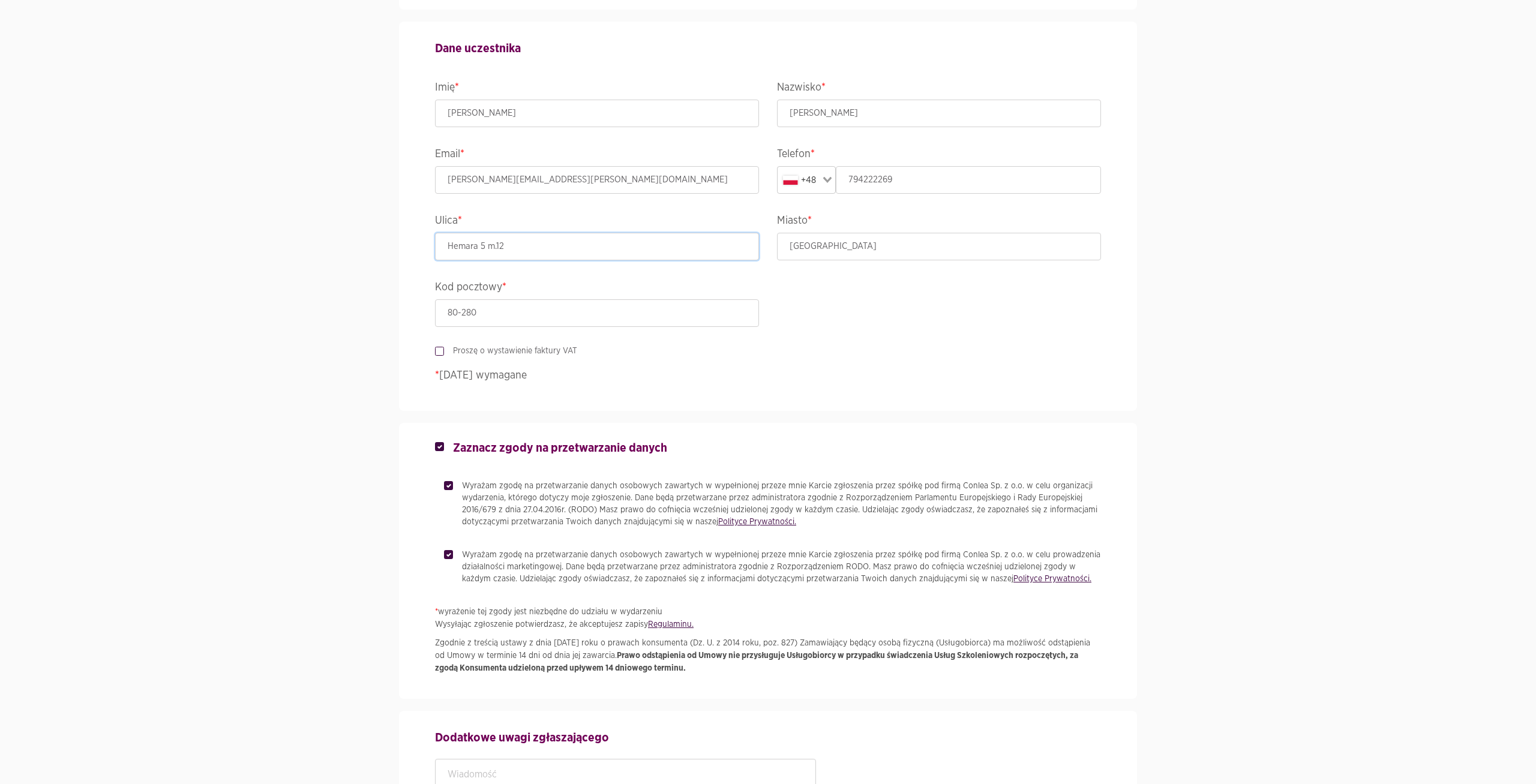
type input "Hemara 5 m.12"
click at [444, 353] on label "Proszę o wystawienie faktury VAT" at bounding box center [510, 351] width 133 height 12
click at [441, 353] on input "Proszę o wystawienie faktury VAT" at bounding box center [437, 349] width 6 height 8
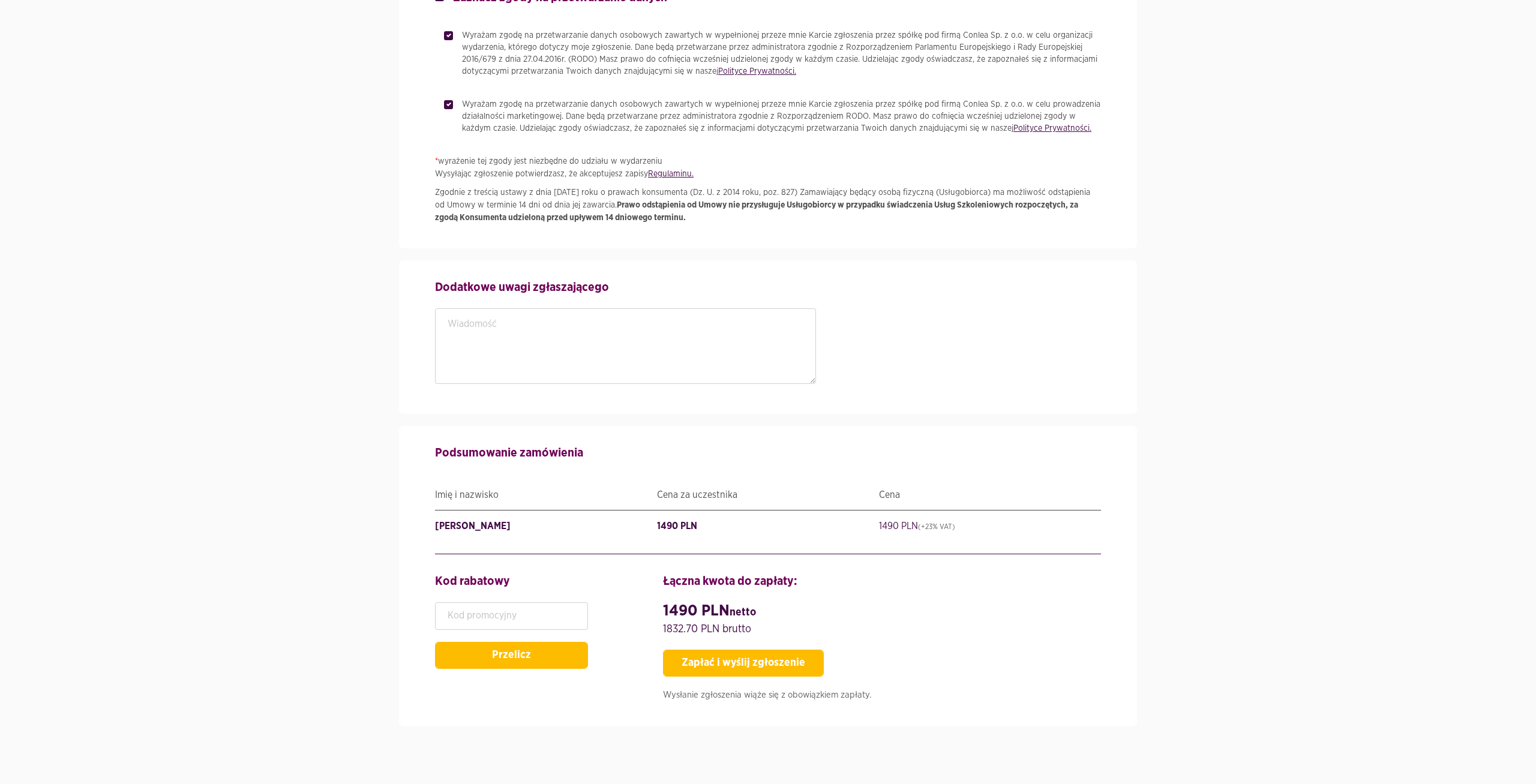
scroll to position [1311, 0]
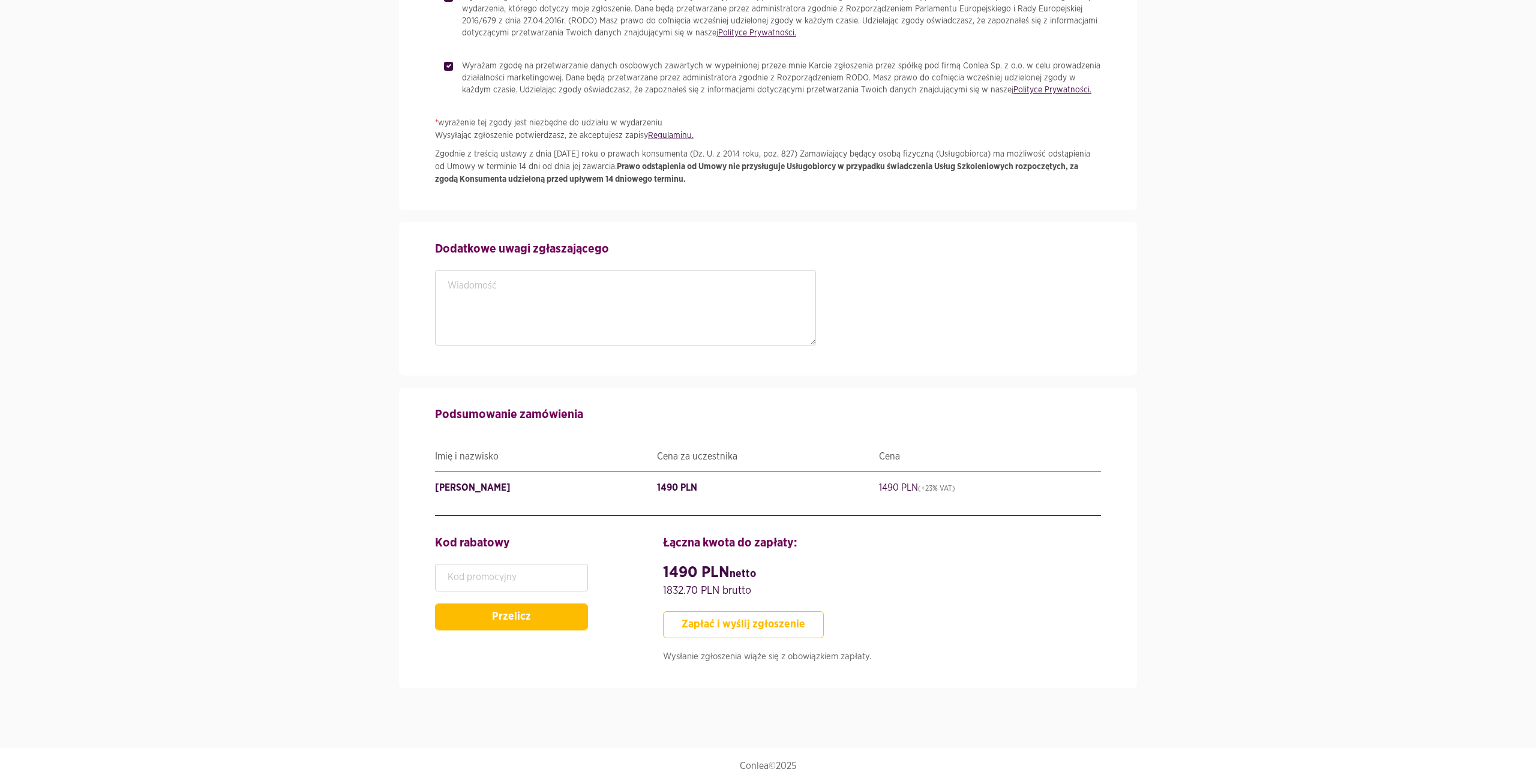
click at [707, 622] on button "Zapłać i wyślij zgłoszenie" at bounding box center [744, 624] width 161 height 27
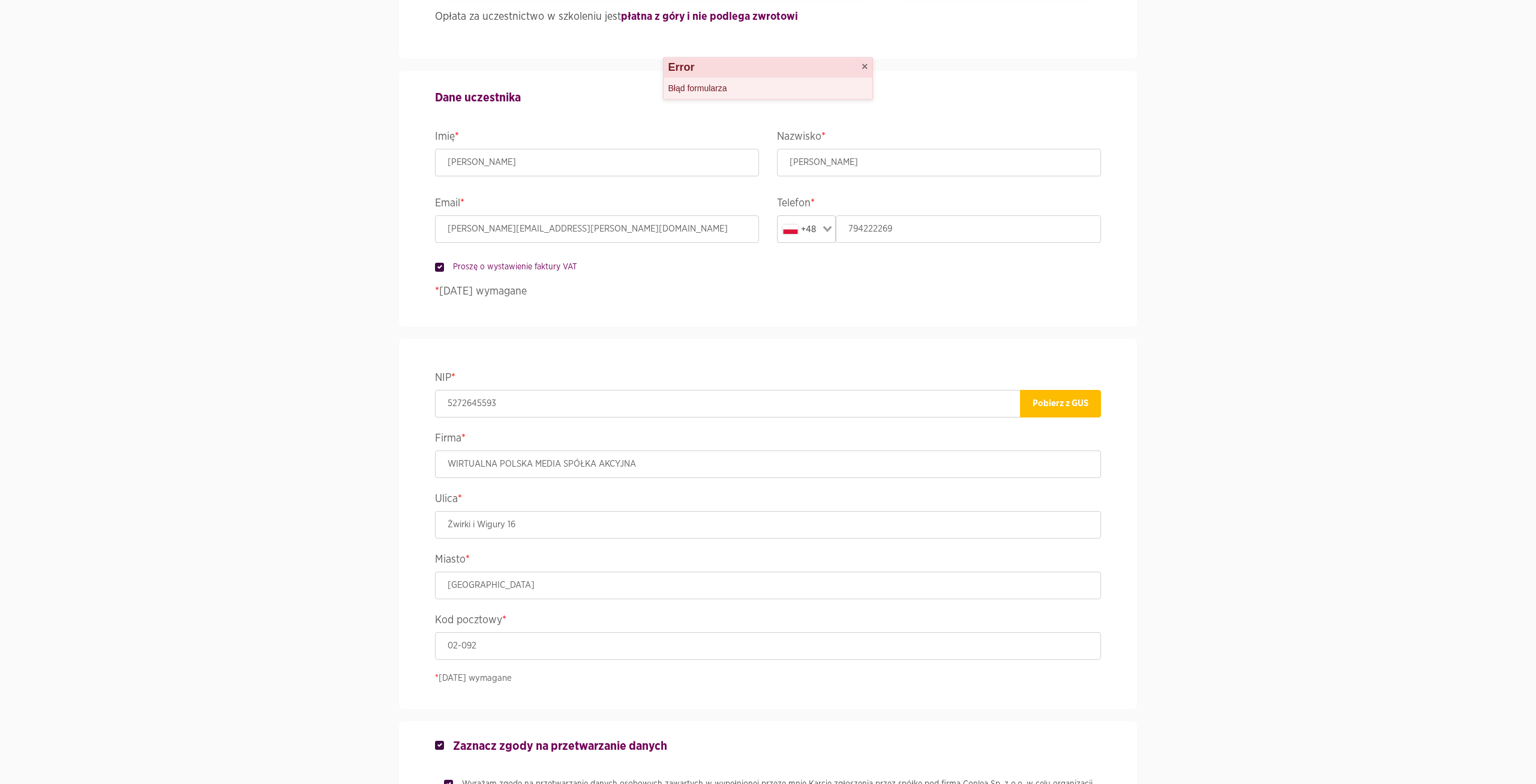
scroll to position [516, 0]
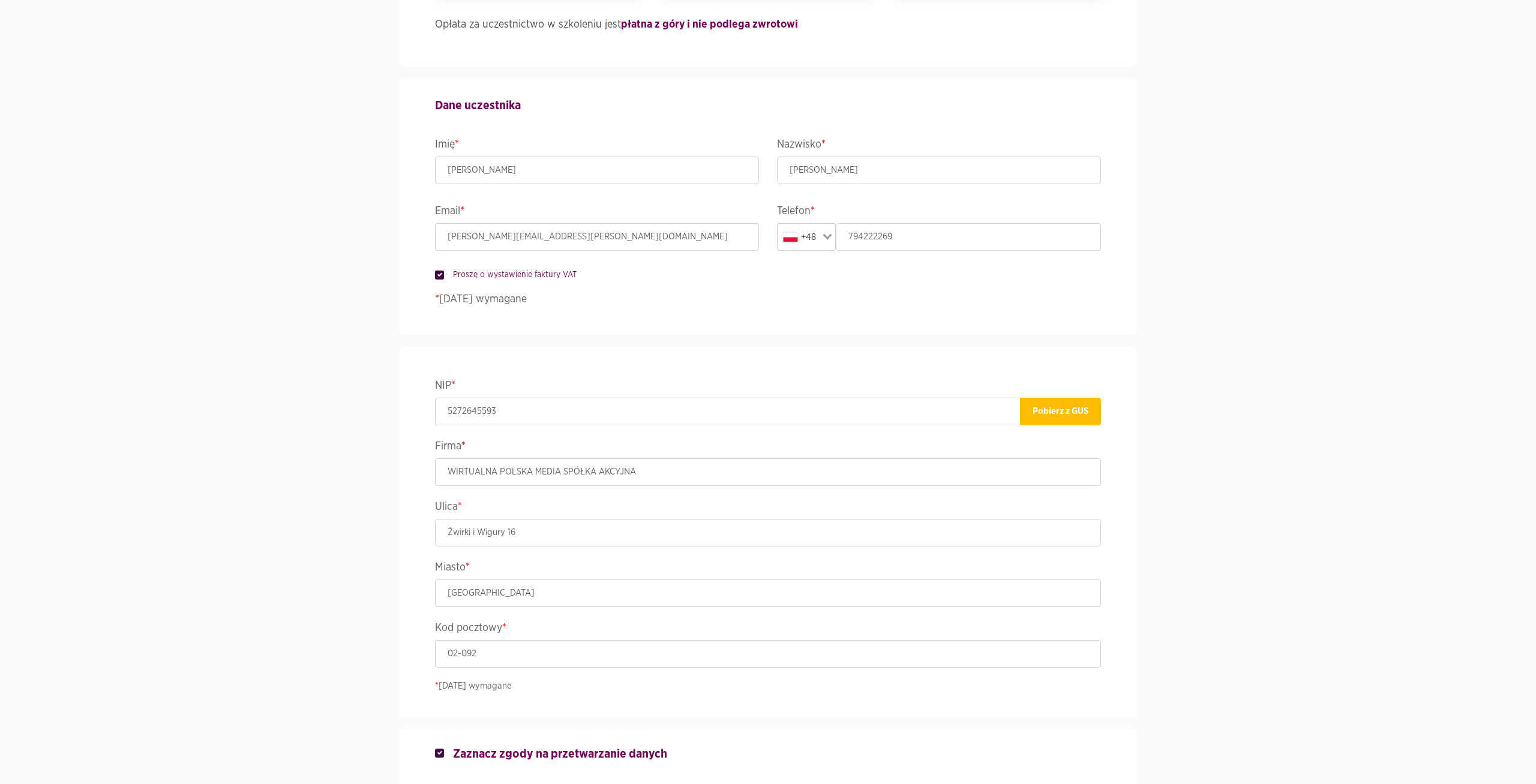
click at [444, 271] on label "Proszę o wystawienie faktury VAT" at bounding box center [510, 275] width 133 height 12
click at [435, 271] on input "Proszę o wystawienie faktury VAT" at bounding box center [437, 273] width 6 height 8
checkbox input "false"
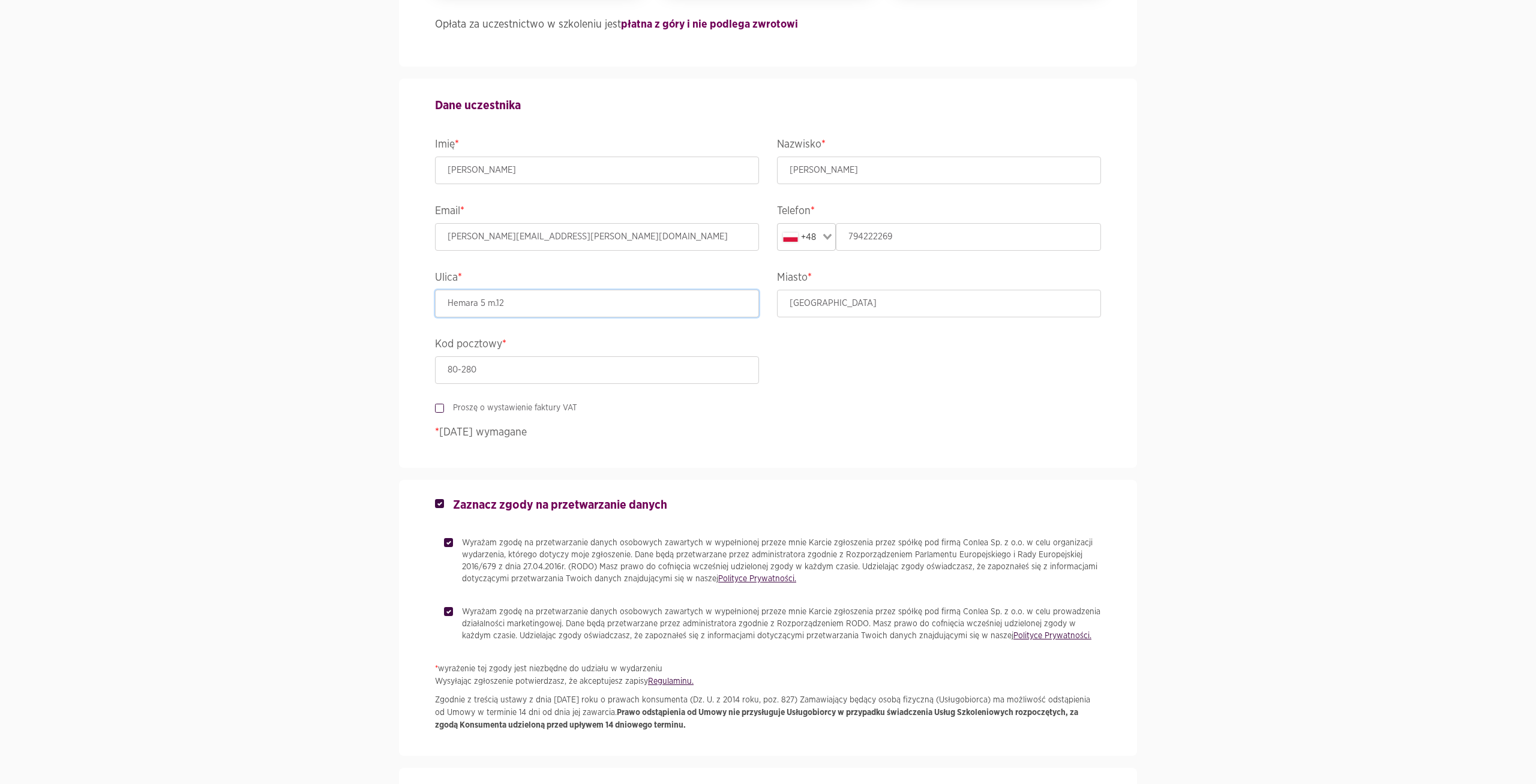
drag, startPoint x: 545, startPoint y: 303, endPoint x: 320, endPoint y: 302, distance: 225.0
click at [435, 302] on input "Hemara 5 m.12" at bounding box center [596, 304] width 324 height 27
drag, startPoint x: 845, startPoint y: 302, endPoint x: 625, endPoint y: 297, distance: 220.1
click at [777, 296] on input "Gdańsk" at bounding box center [939, 304] width 324 height 27
drag, startPoint x: 471, startPoint y: 365, endPoint x: 316, endPoint y: 365, distance: 155.0
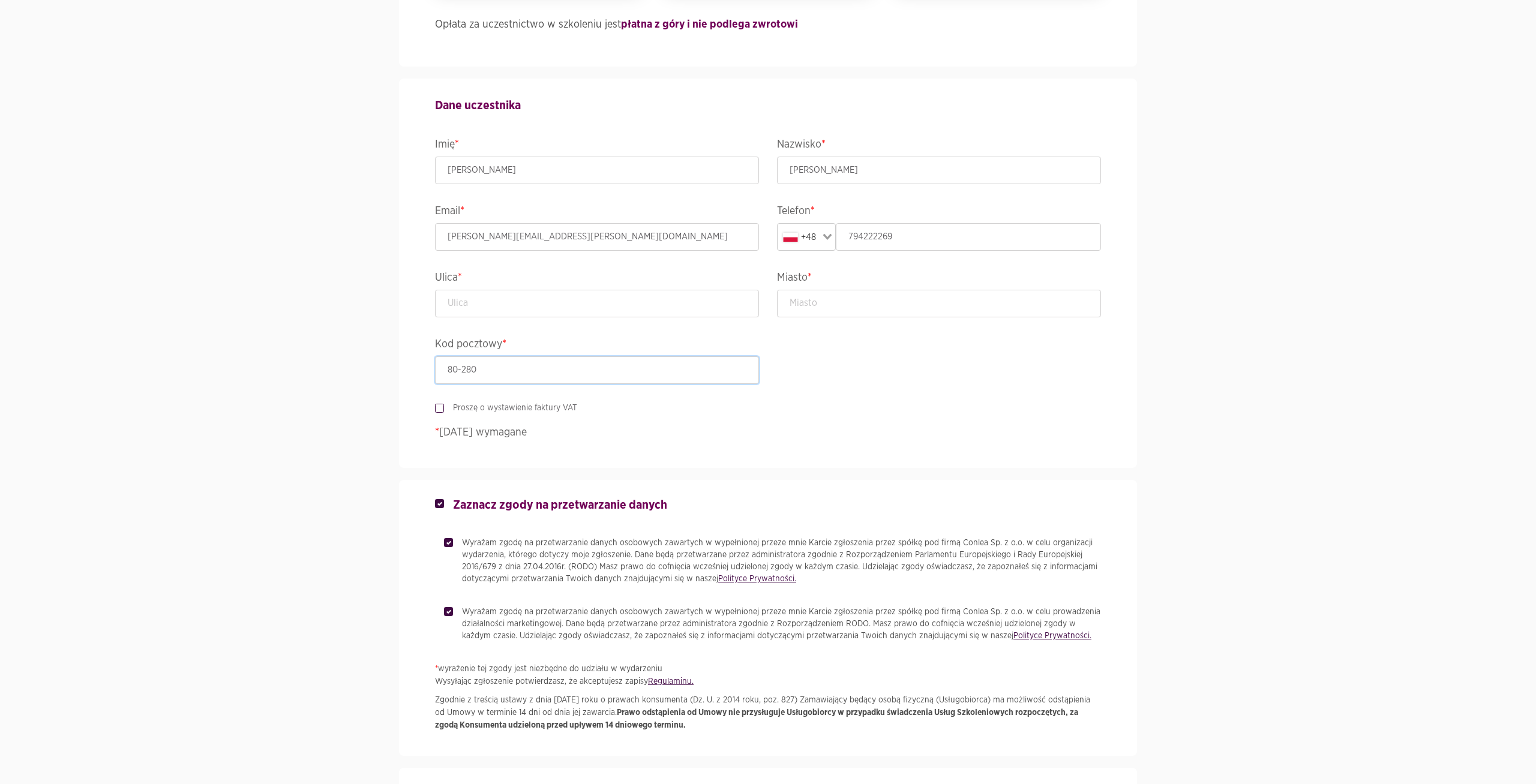
click at [435, 365] on input "80-280" at bounding box center [596, 370] width 324 height 27
click at [444, 406] on label "Proszę o wystawienie faktury VAT" at bounding box center [510, 408] width 133 height 12
click at [436, 406] on input "Proszę o wystawienie faktury VAT" at bounding box center [437, 406] width 6 height 8
checkbox input "true"
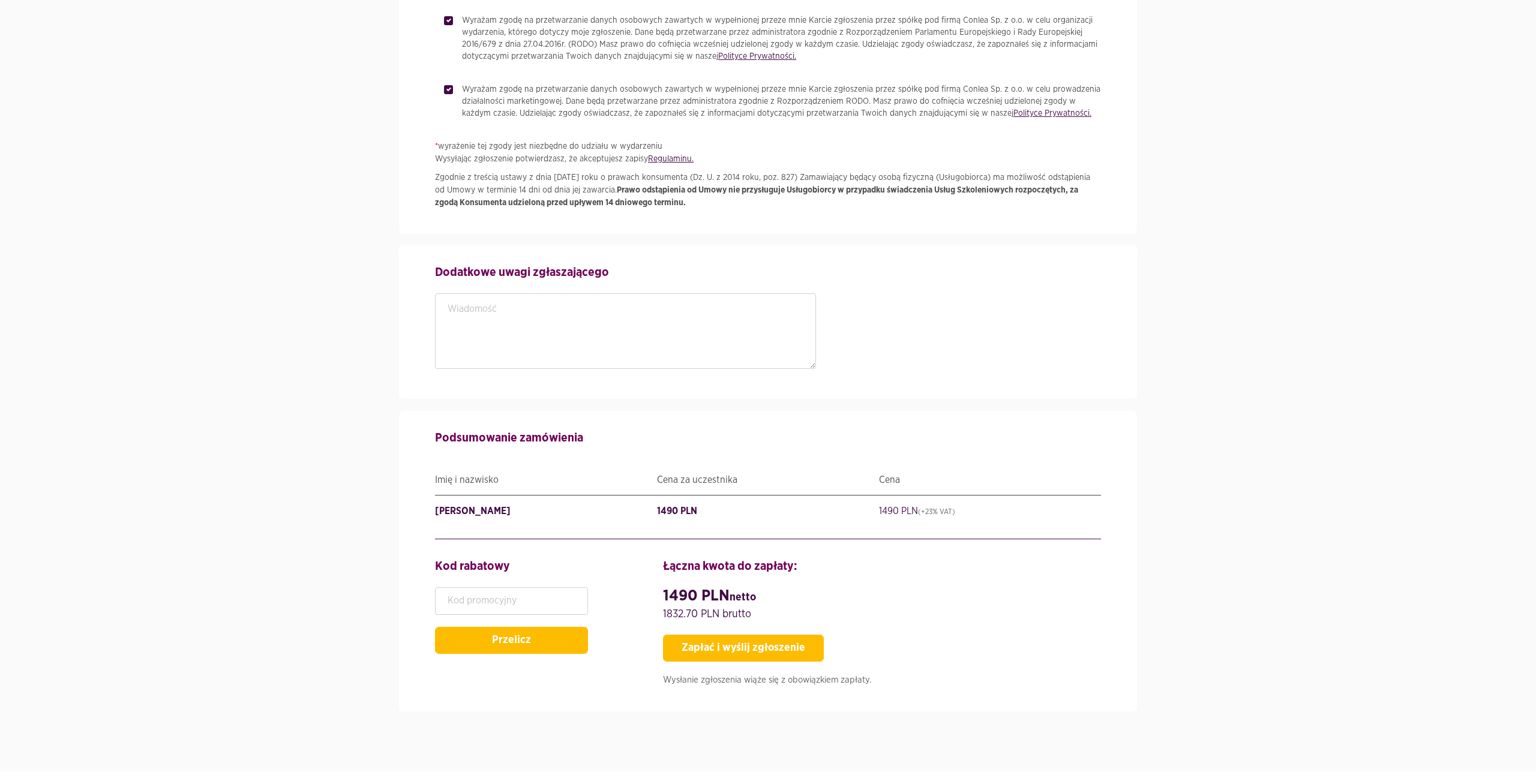
scroll to position [1311, 0]
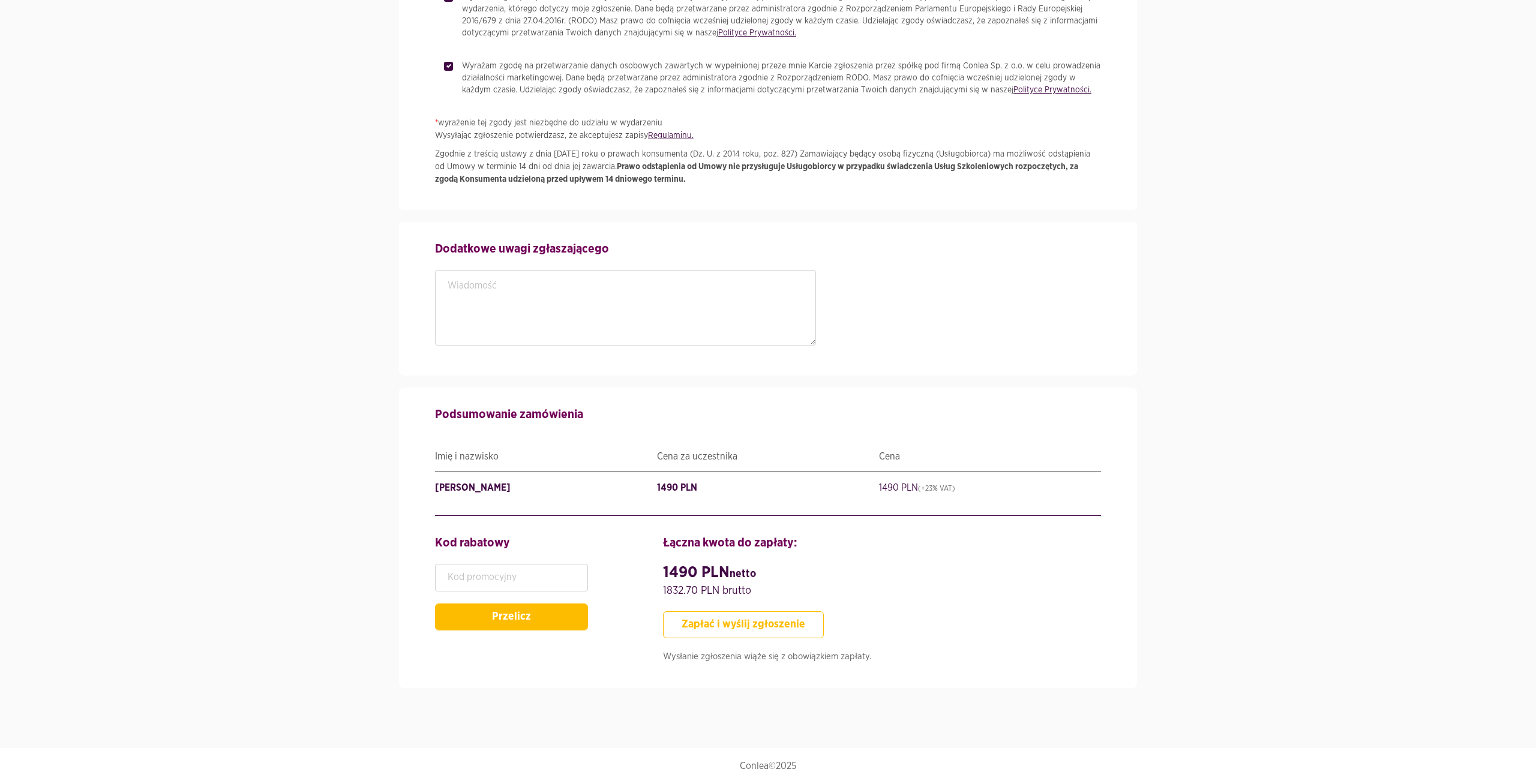
click at [741, 624] on button "Zapłać i wyślij zgłoszenie" at bounding box center [744, 624] width 161 height 27
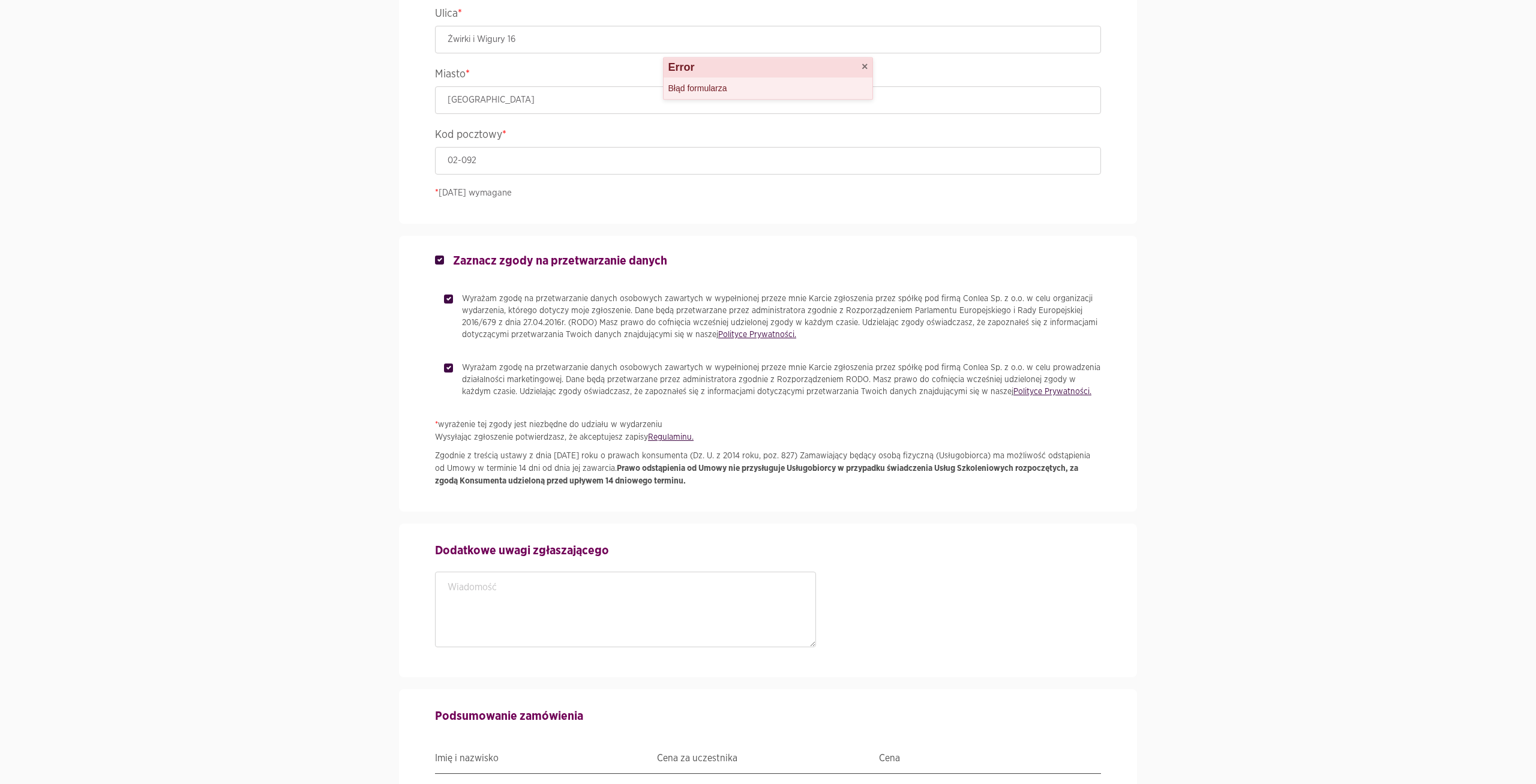
scroll to position [1005, 0]
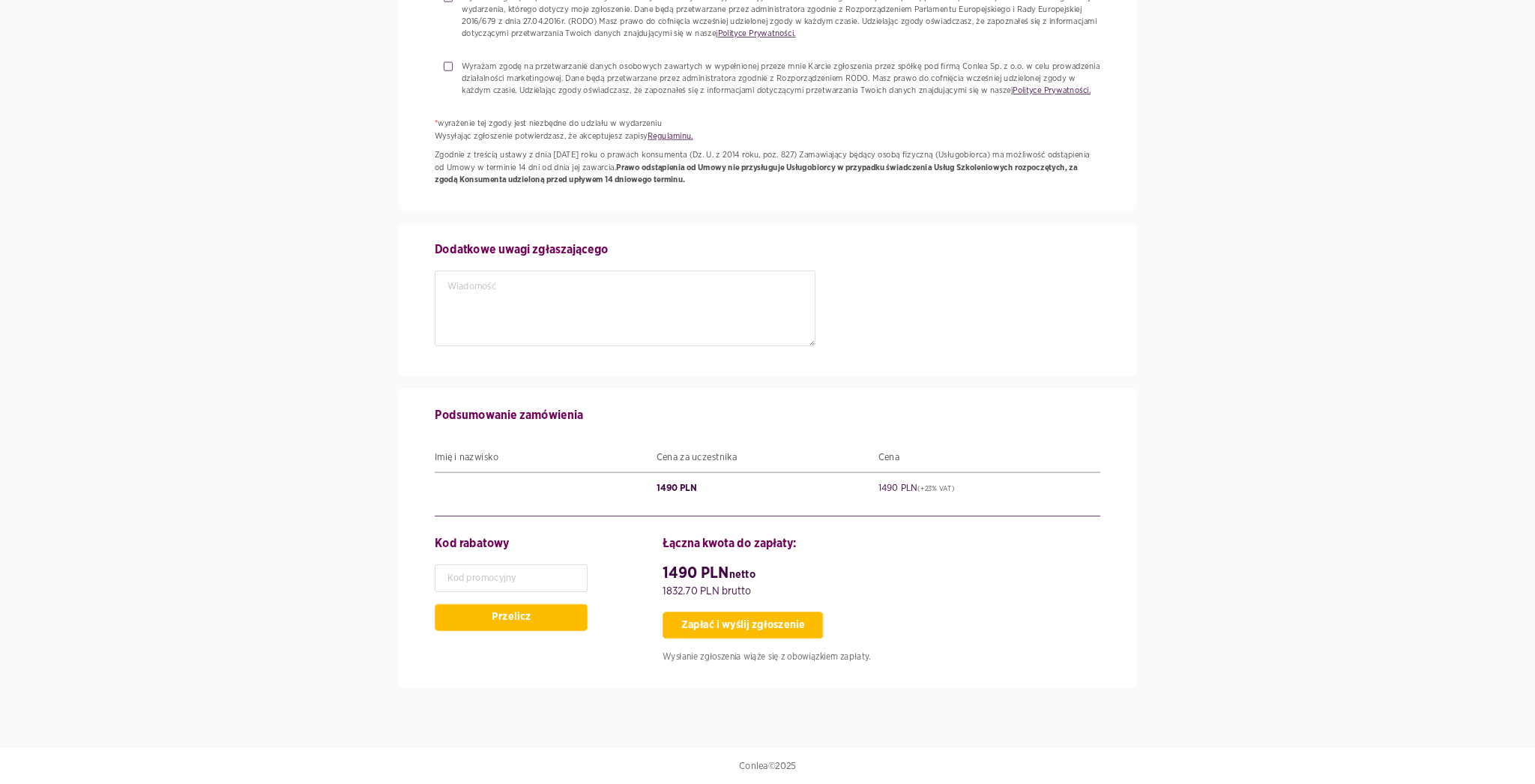
scroll to position [1324, 0]
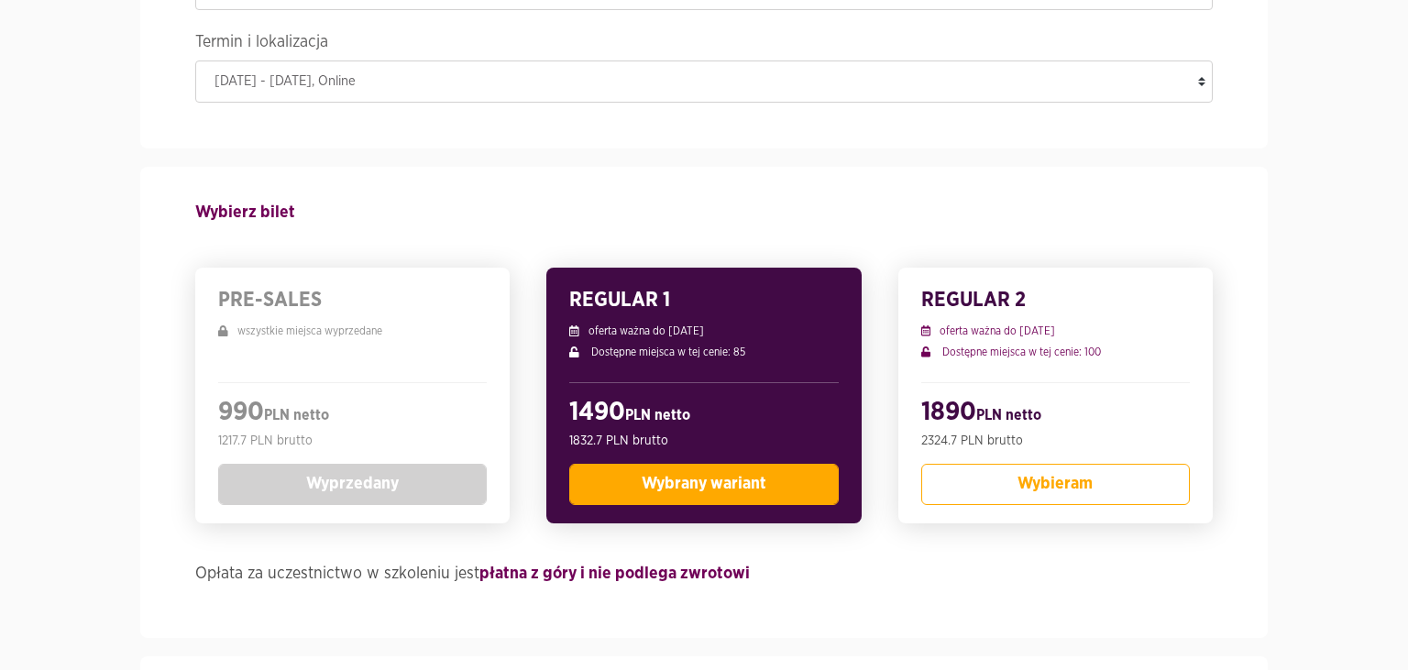
scroll to position [387, 0]
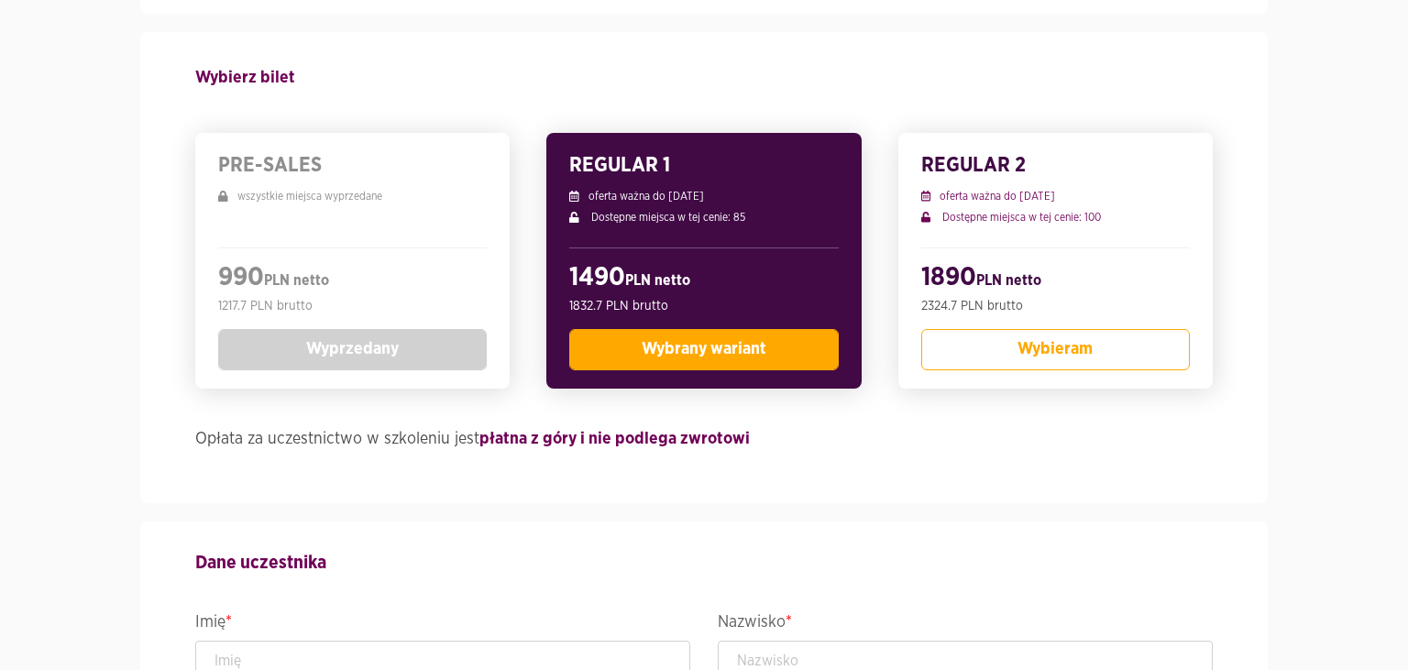
click at [704, 354] on span "Wybrany wariant" at bounding box center [704, 349] width 125 height 16
click at [700, 357] on span "Wybrany wariant" at bounding box center [704, 349] width 125 height 16
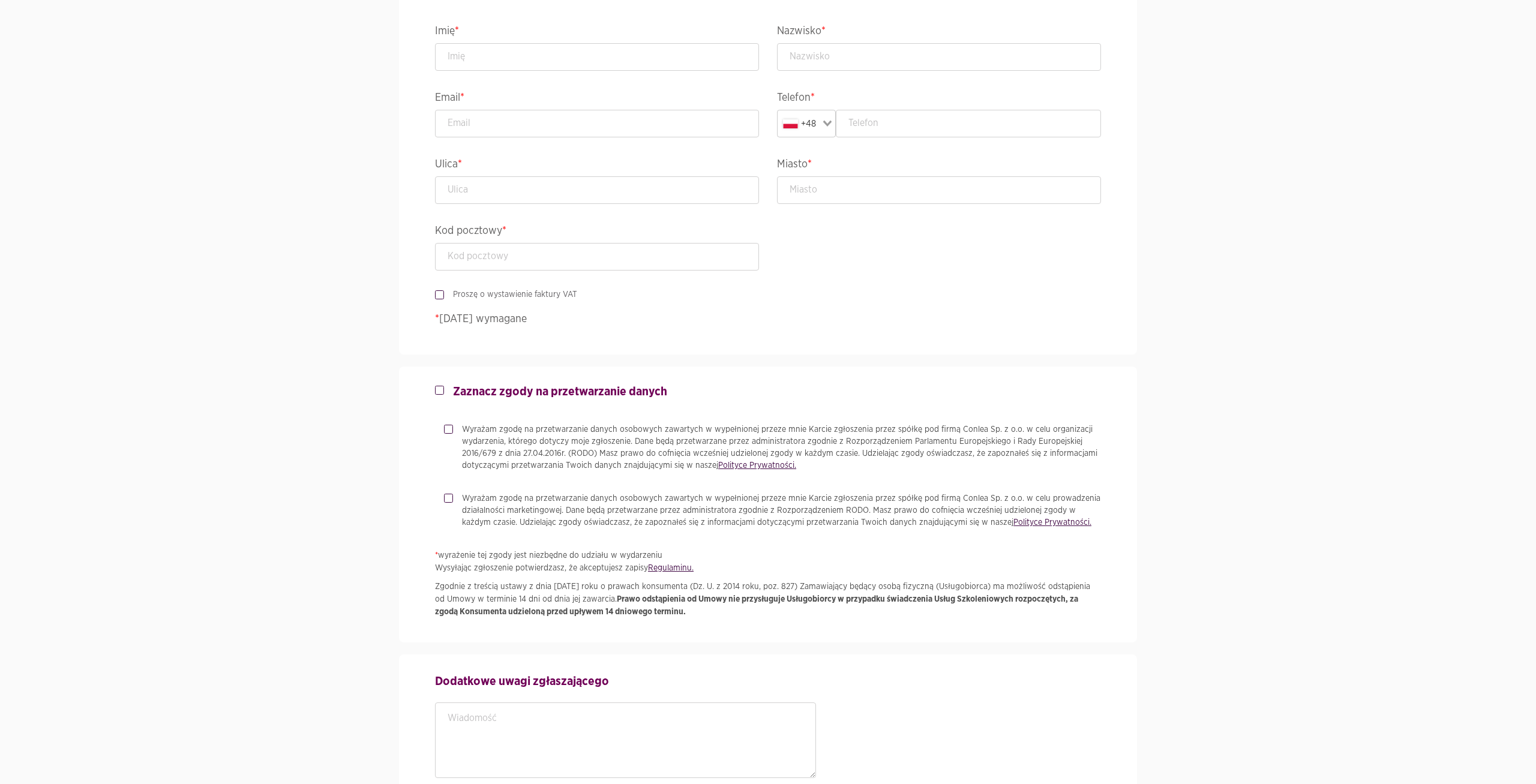
scroll to position [630, 0]
click at [522, 57] on input "text" at bounding box center [596, 56] width 324 height 27
type input "[PERSON_NAME]"
click at [897, 45] on input "text" at bounding box center [939, 56] width 324 height 27
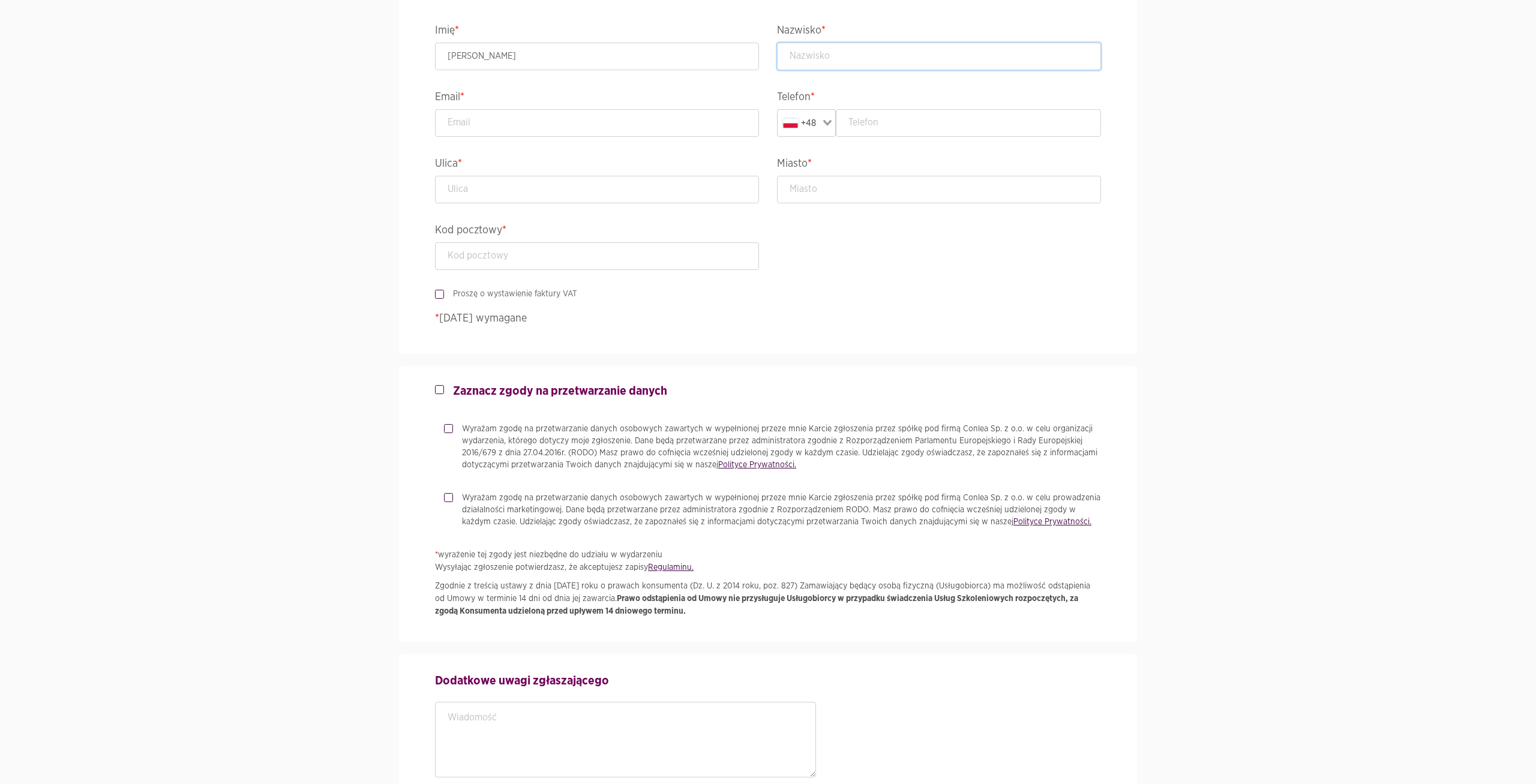
click at [897, 45] on input "text" at bounding box center [939, 56] width 324 height 27
type input "[PERSON_NAME]"
click at [896, 122] on input "text" at bounding box center [969, 123] width 266 height 27
click at [834, 190] on input "text" at bounding box center [939, 190] width 324 height 27
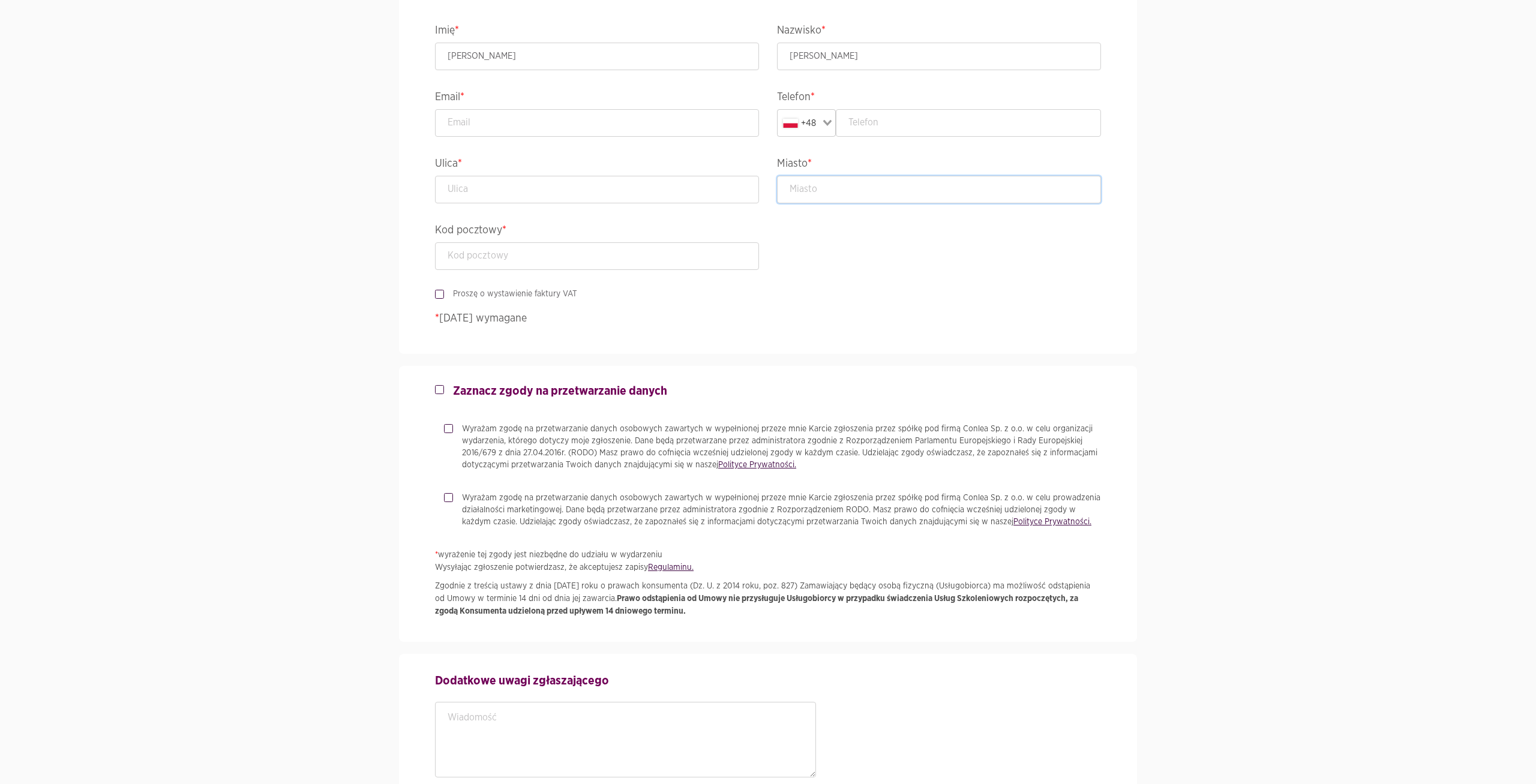
click at [834, 190] on input "text" at bounding box center [939, 190] width 324 height 27
click at [498, 191] on input "text" at bounding box center [596, 190] width 324 height 27
click at [870, 268] on div "Dane uczestnika Imię * Jędrzej Nazwisko * Michalski Email * Telefon * +48 Loadi…" at bounding box center [768, 159] width 684 height 389
click at [458, 113] on input "email" at bounding box center [596, 123] width 324 height 27
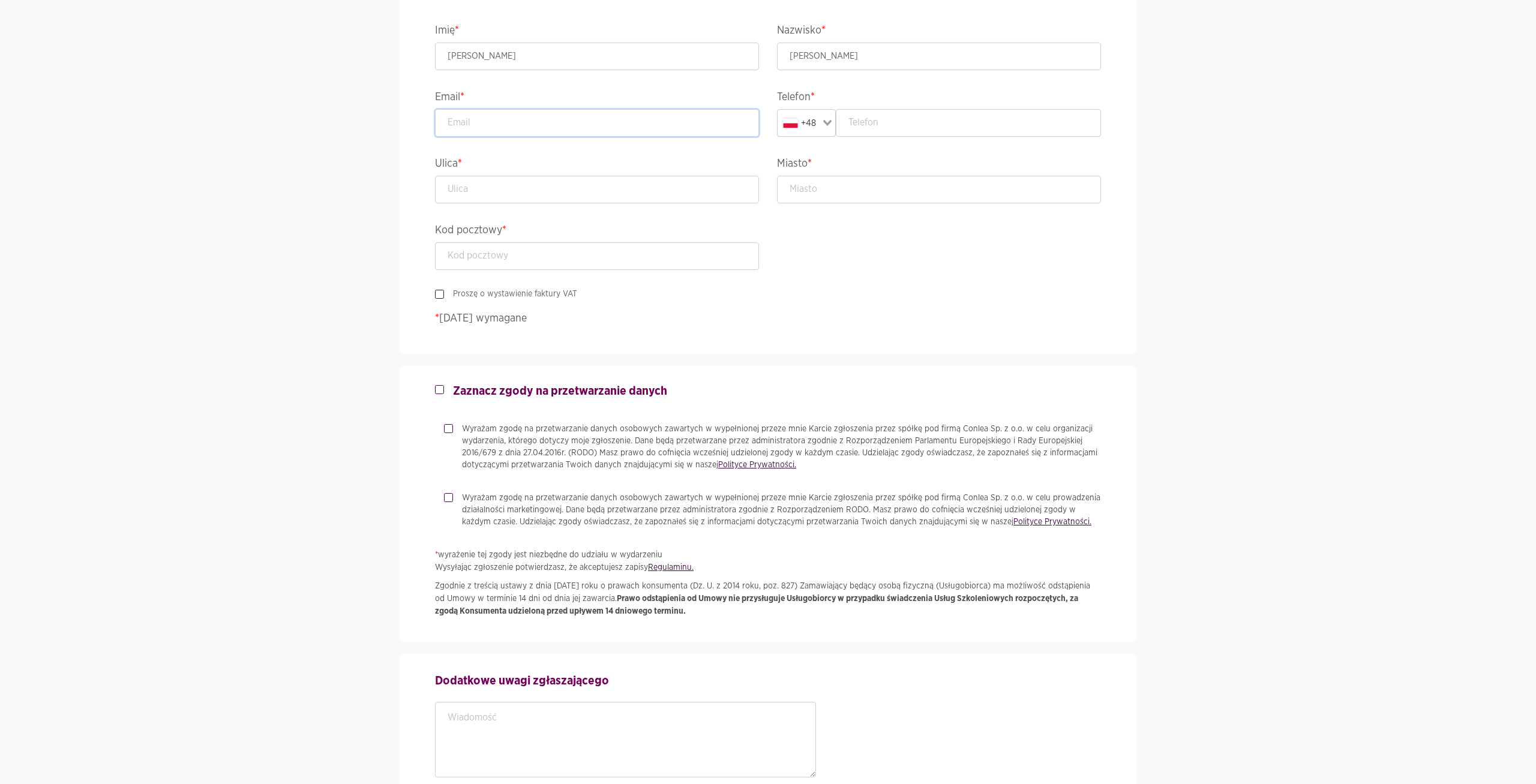
click at [460, 114] on input "email" at bounding box center [596, 123] width 324 height 27
type input "michalski.jedrzej@gmail.com"
click at [444, 292] on label "Proszę o wystawienie faktury VAT" at bounding box center [510, 294] width 133 height 12
click at [436, 292] on input "Proszę o wystawienie faktury VAT" at bounding box center [437, 292] width 6 height 8
checkbox input "true"
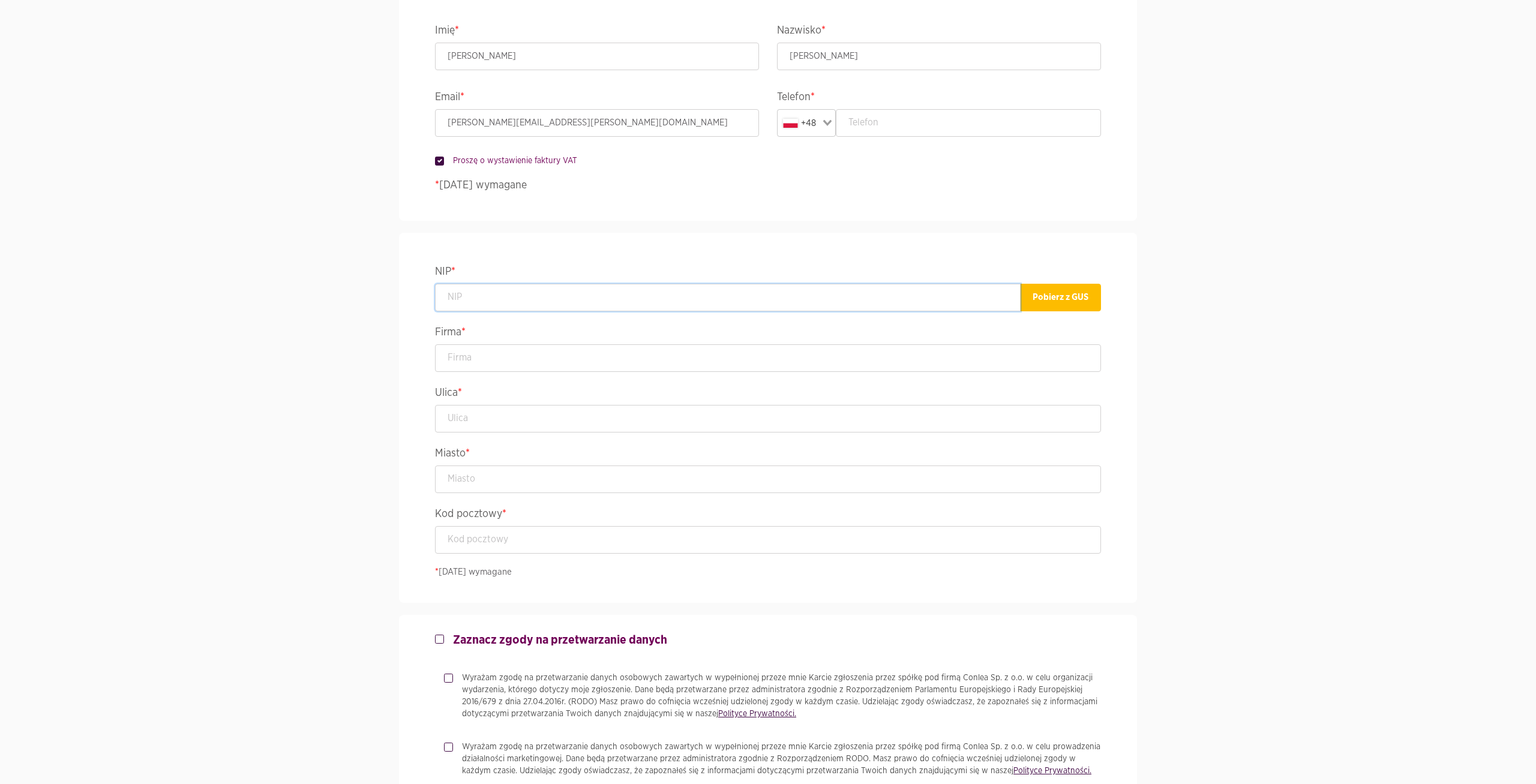
click at [484, 298] on input "text" at bounding box center [727, 297] width 585 height 27
type input "5272645593"
click at [475, 356] on input "text" at bounding box center [767, 358] width 666 height 27
click at [1075, 301] on button "Pobierz z GUS" at bounding box center [1061, 297] width 81 height 27
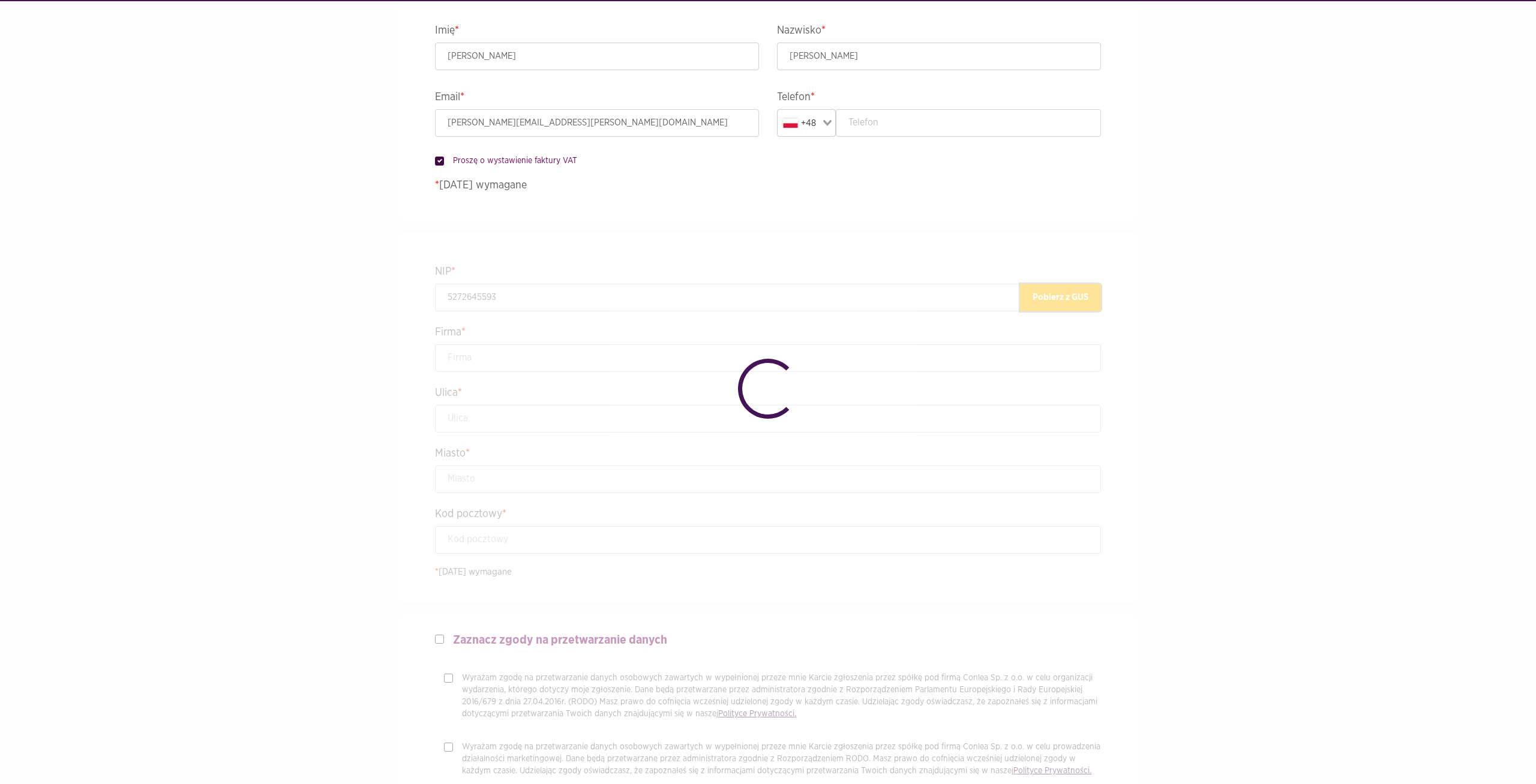
type input "WIRTUALNA POLSKA MEDIA SPÓŁKA AKCYJNA"
type input "Żwirki i Wigury 16"
type input "Warszawa"
type input "02-092"
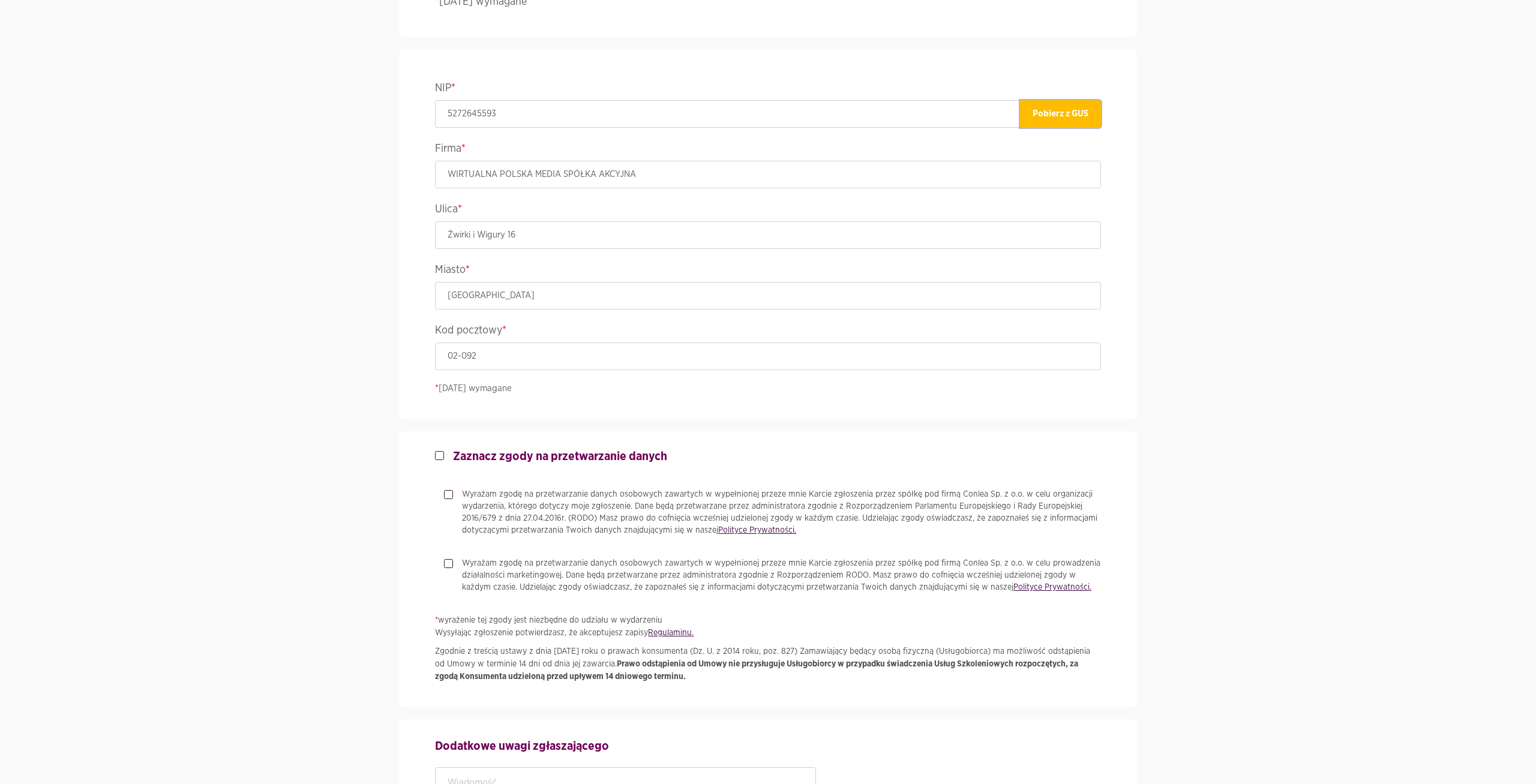
scroll to position [1058, 0]
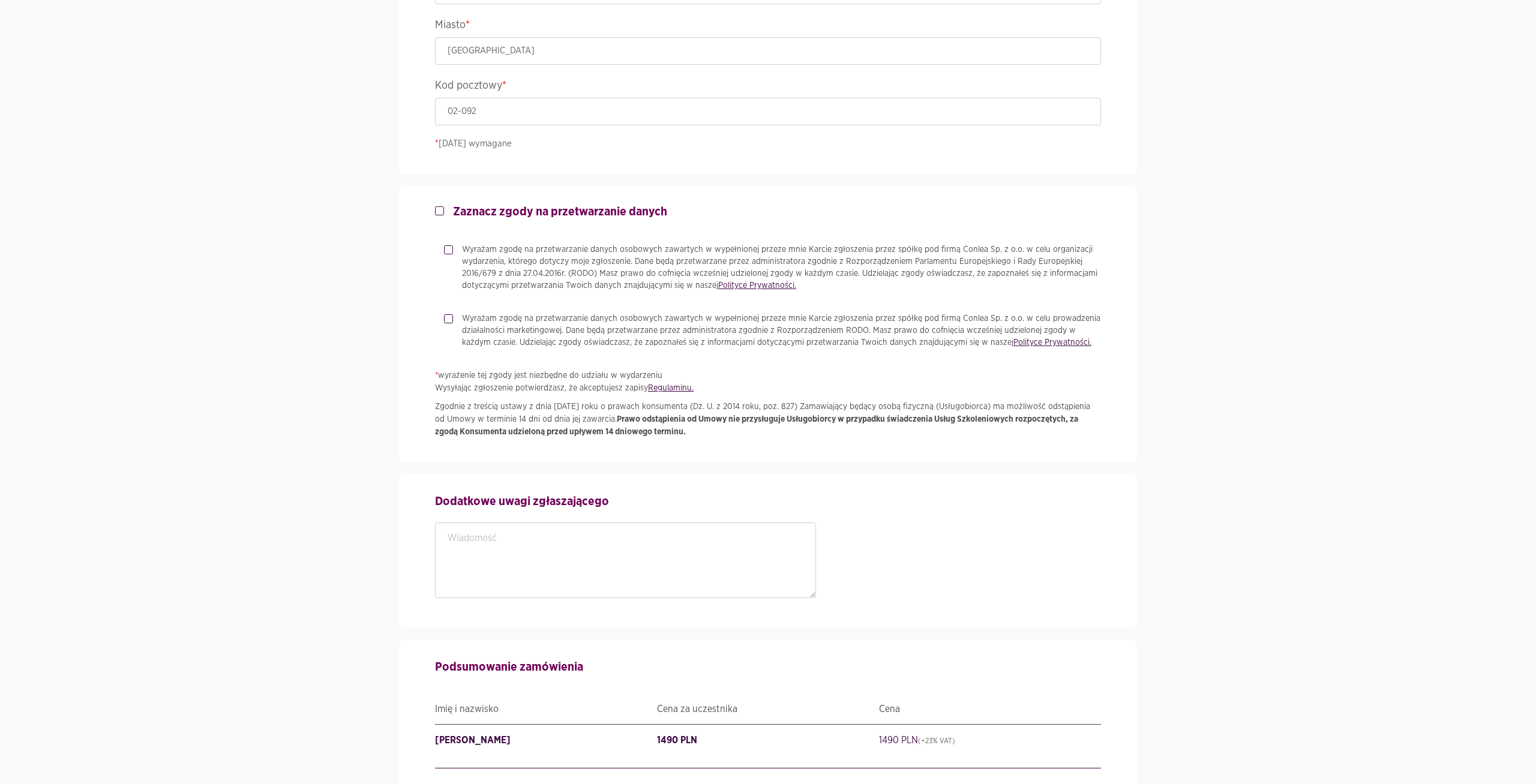
click at [444, 212] on label "Zaznacz zgody na przetwarzanie danych" at bounding box center [555, 212] width 223 height 14
click at [439, 212] on input "Zaznacz zgody na przetwarzanie danych" at bounding box center [437, 209] width 6 height 8
checkbox input "true"
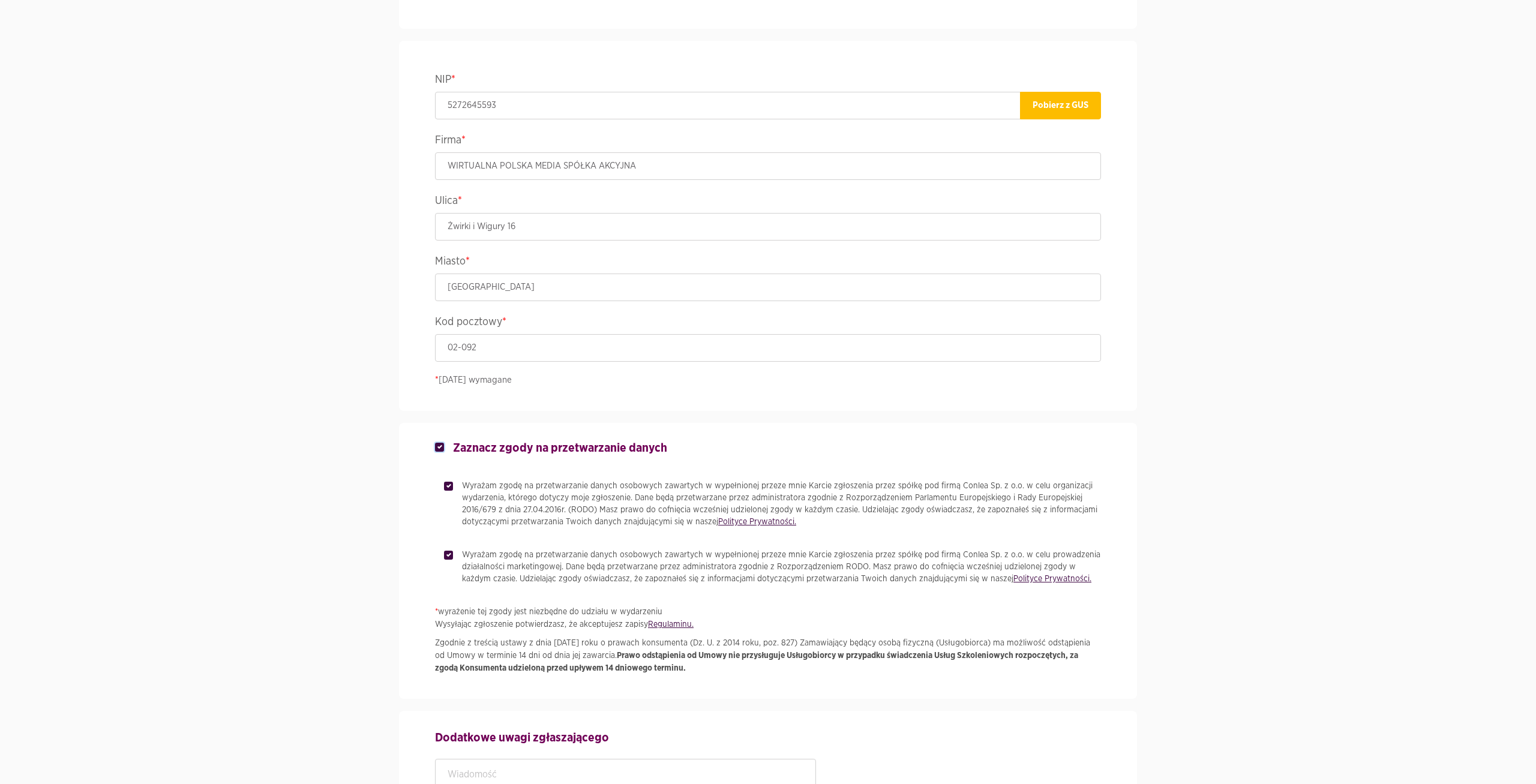
scroll to position [516, 0]
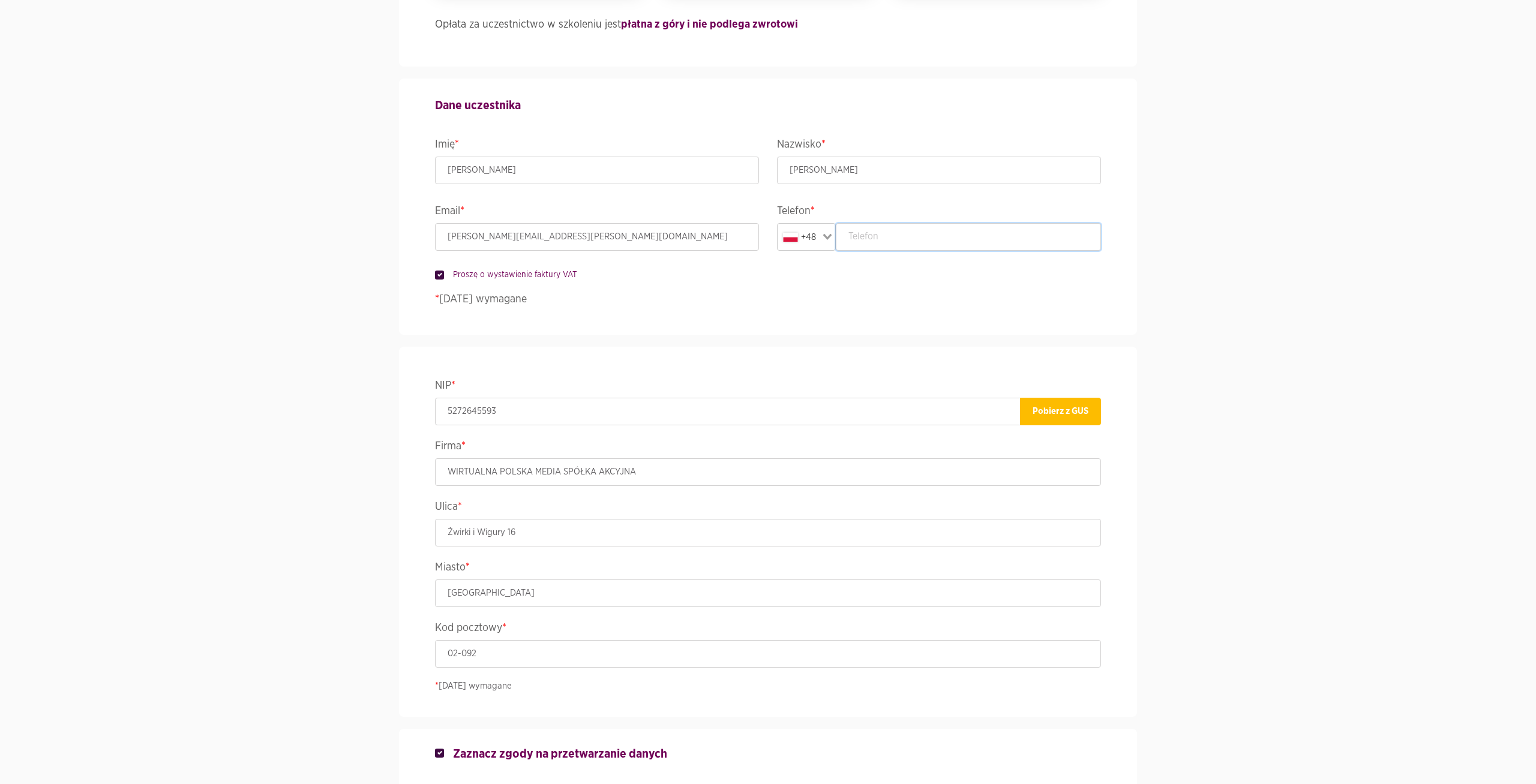
click at [925, 247] on input "text" at bounding box center [969, 237] width 266 height 27
click at [925, 246] on input "text" at bounding box center [969, 237] width 266 height 27
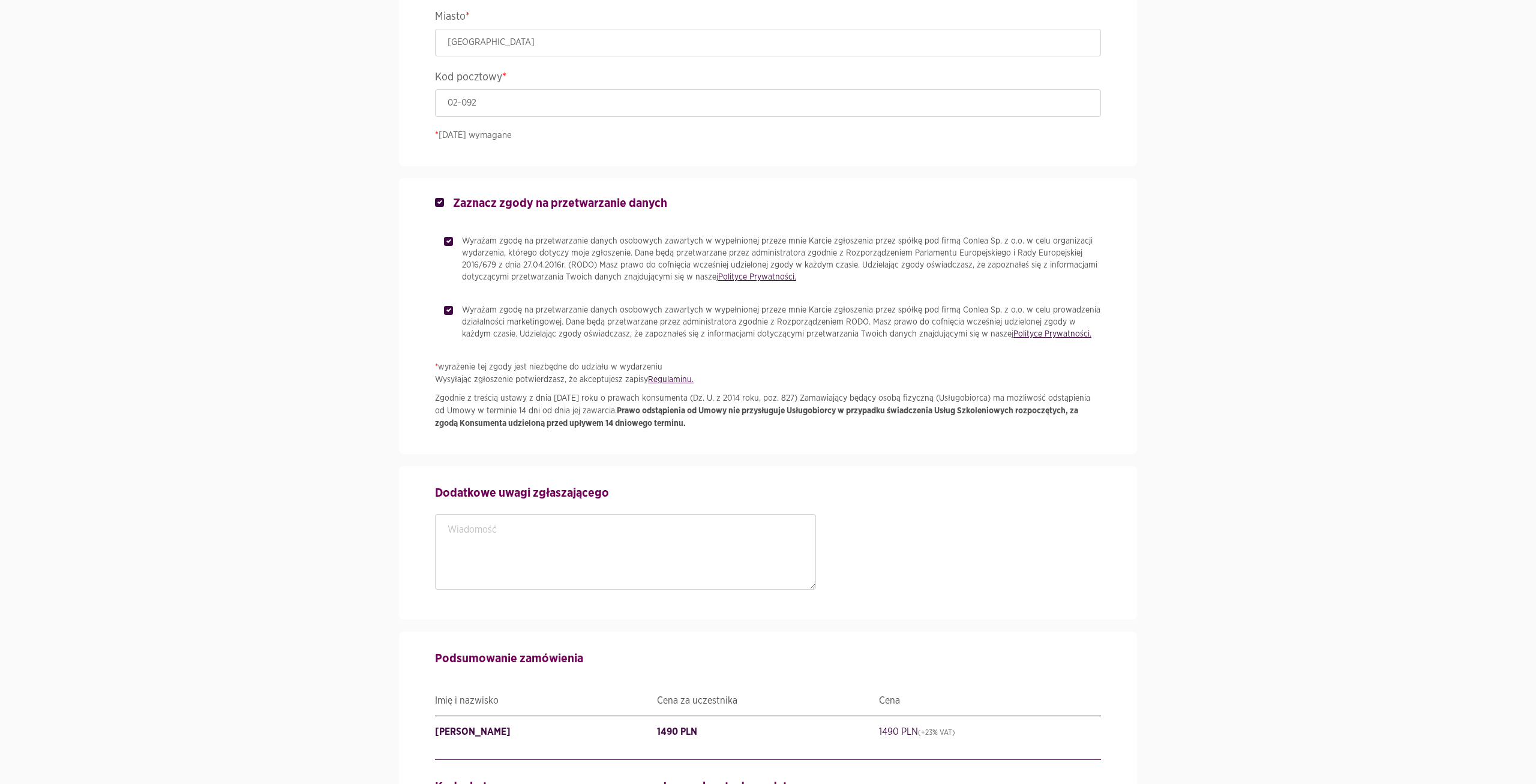
scroll to position [1311, 0]
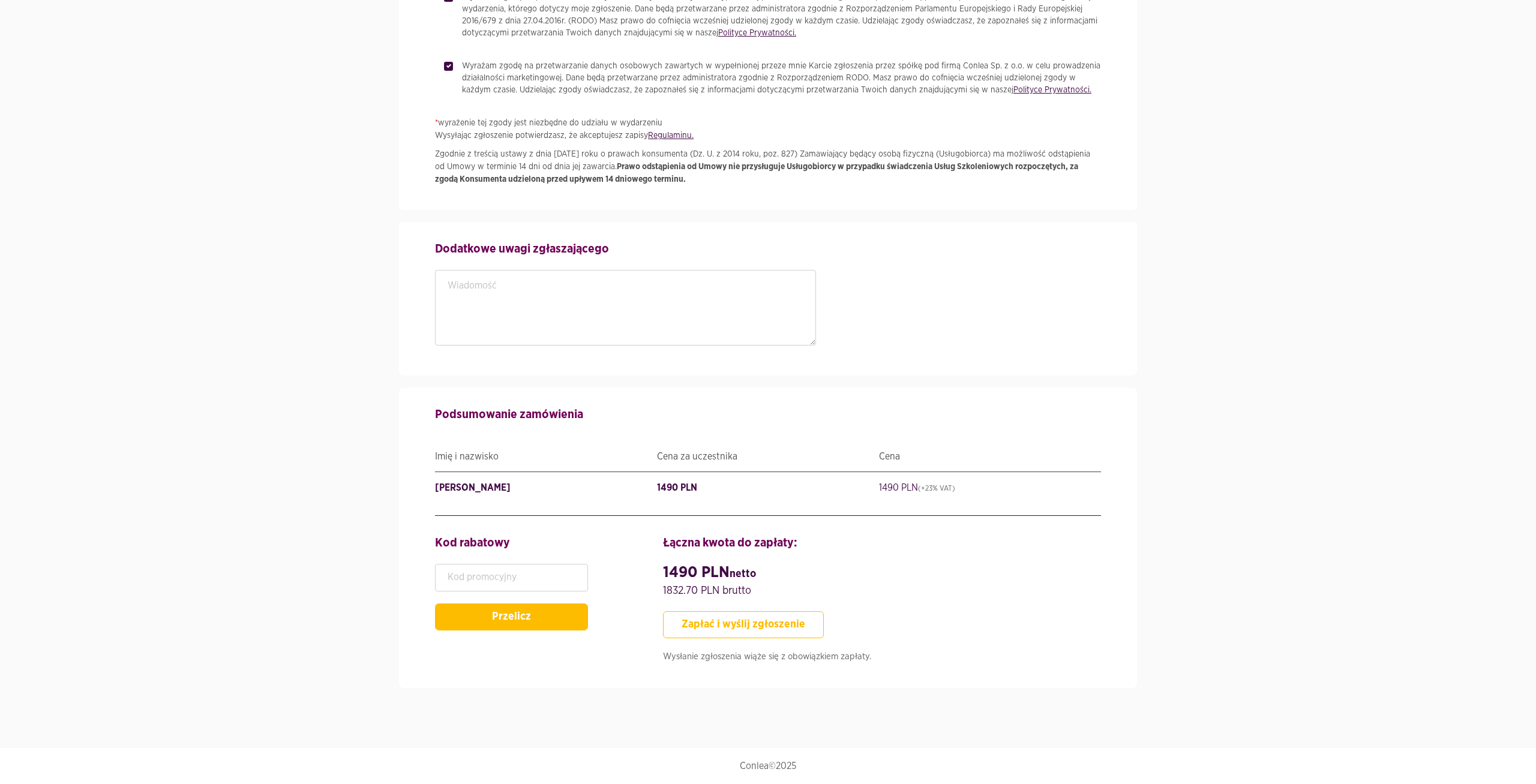
click at [769, 632] on button "Zapłać i wyślij zgłoszenie" at bounding box center [744, 624] width 161 height 27
type input "794222269"
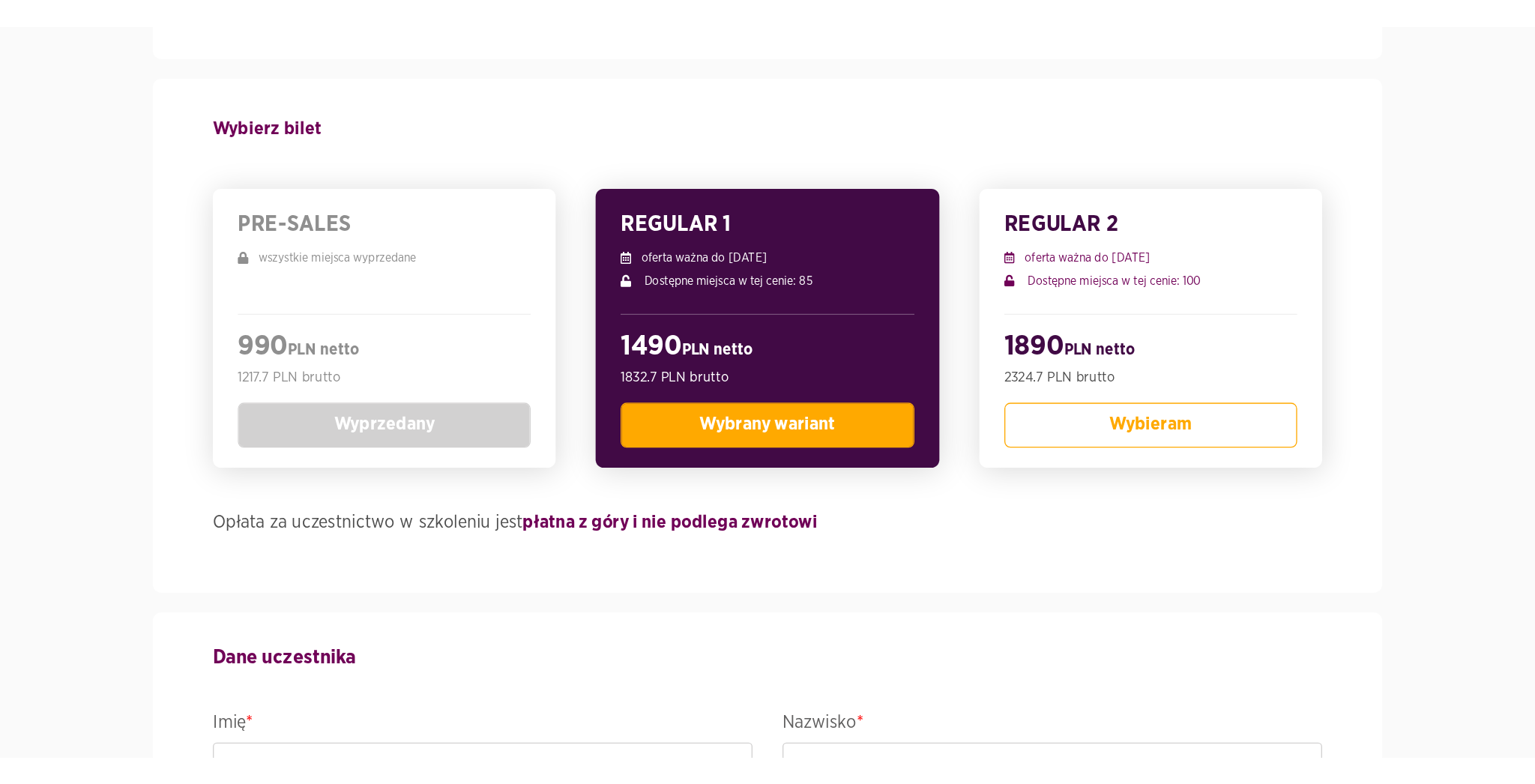
scroll to position [0, 0]
